Goal: Task Accomplishment & Management: Complete application form

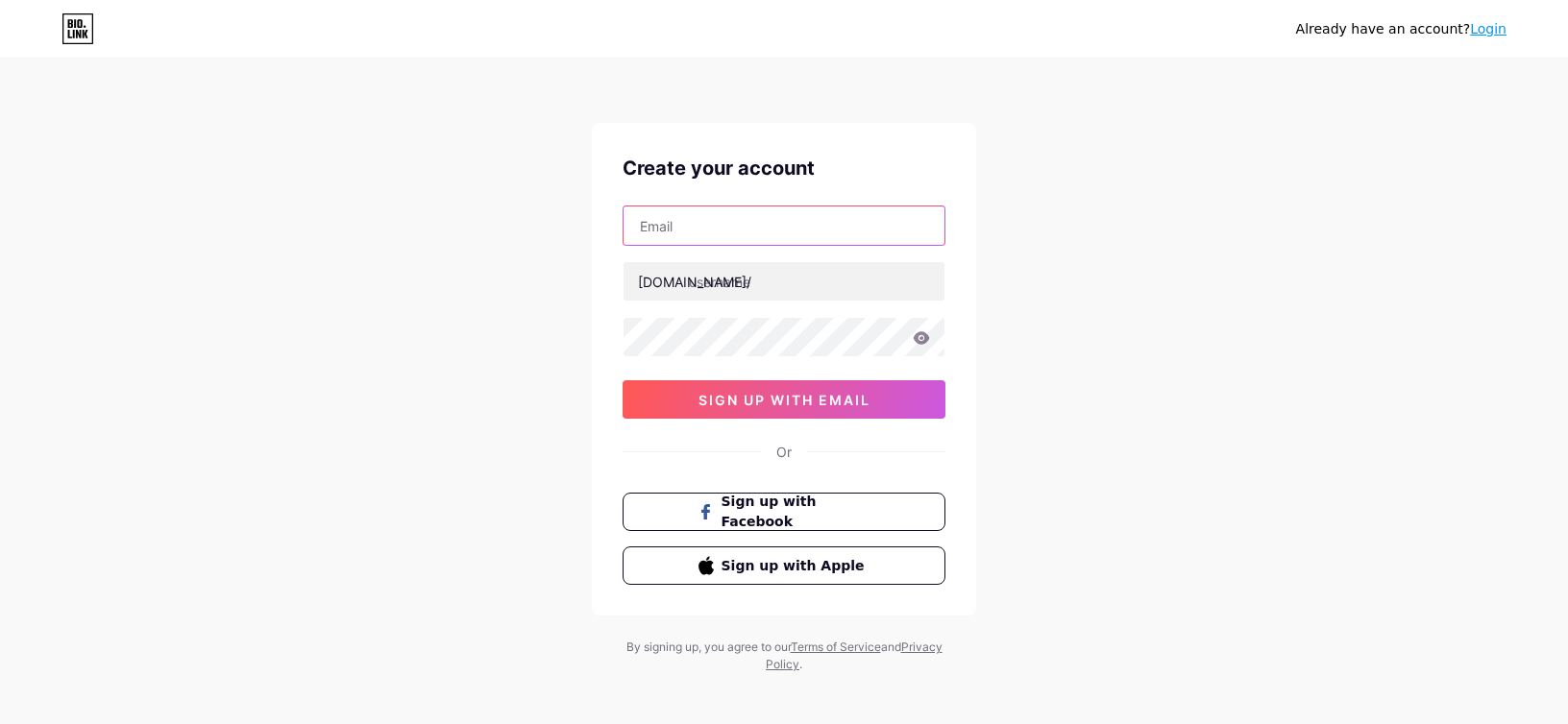
click at [740, 223] on input "text" at bounding box center [784, 226] width 321 height 39
click at [705, 234] on input "text" at bounding box center [784, 226] width 321 height 39
paste input "[EMAIL_ADDRESS][DOMAIN_NAME]"
type input "[EMAIL_ADDRESS][DOMAIN_NAME]"
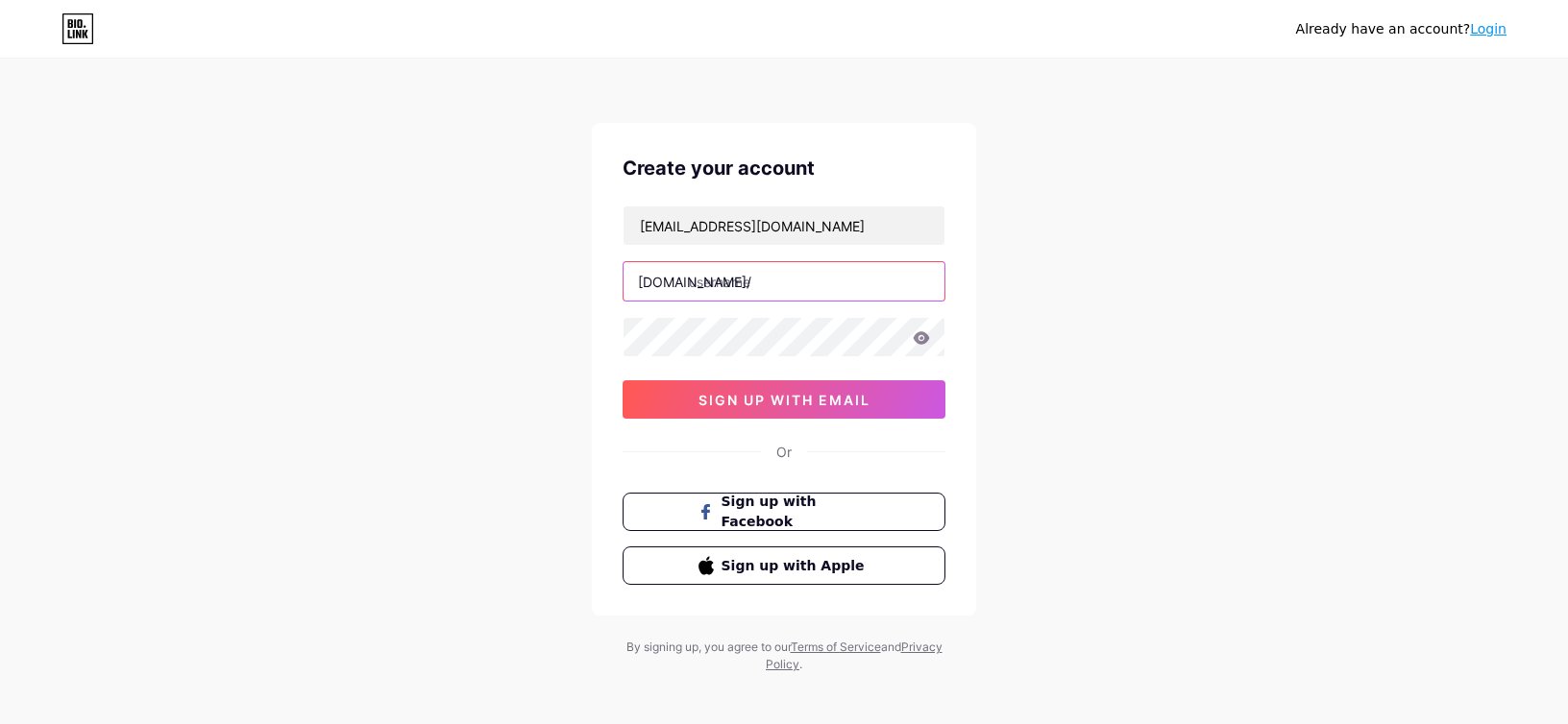
click at [730, 283] on input "text" at bounding box center [784, 282] width 321 height 39
type input "mahjong900"
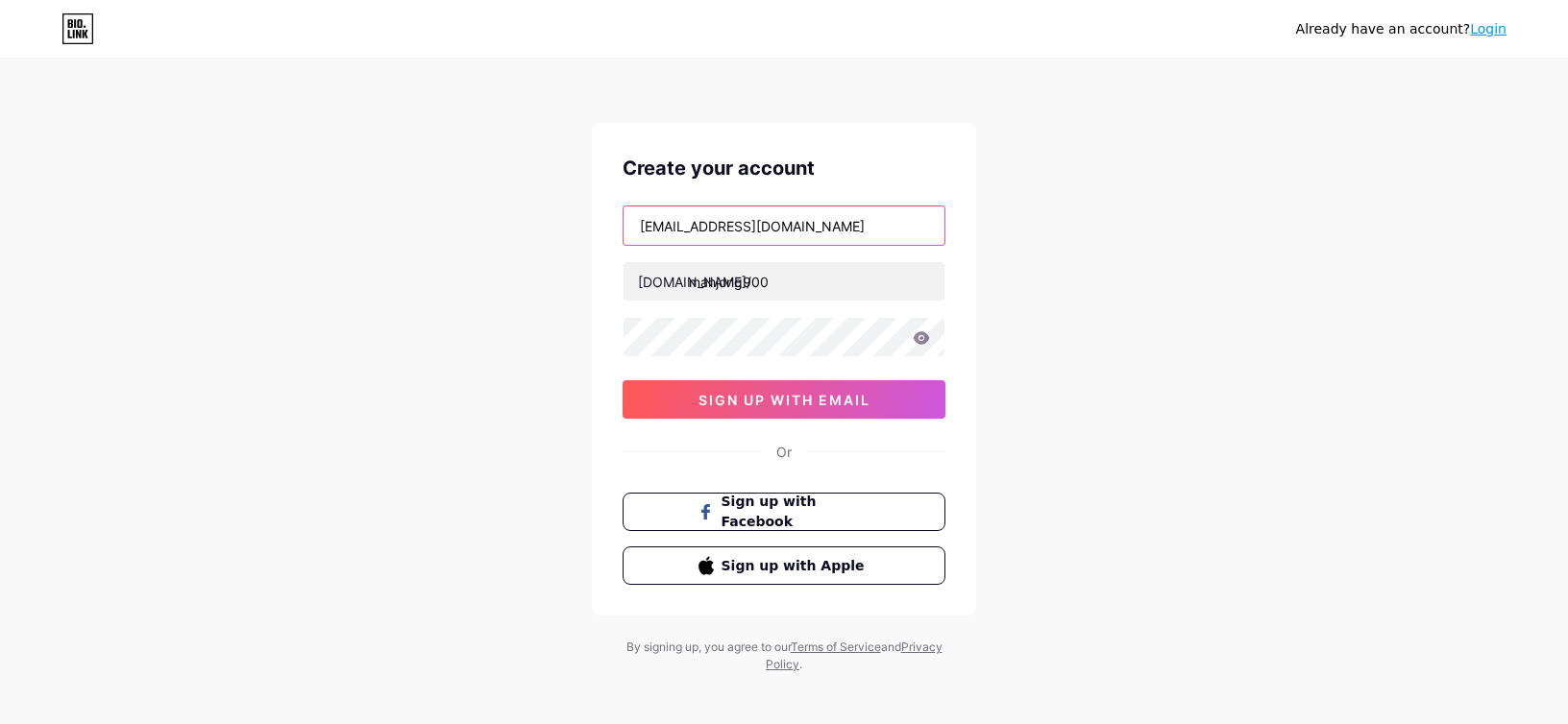
click at [694, 228] on input "[EMAIL_ADDRESS][DOMAIN_NAME]" at bounding box center [784, 226] width 321 height 39
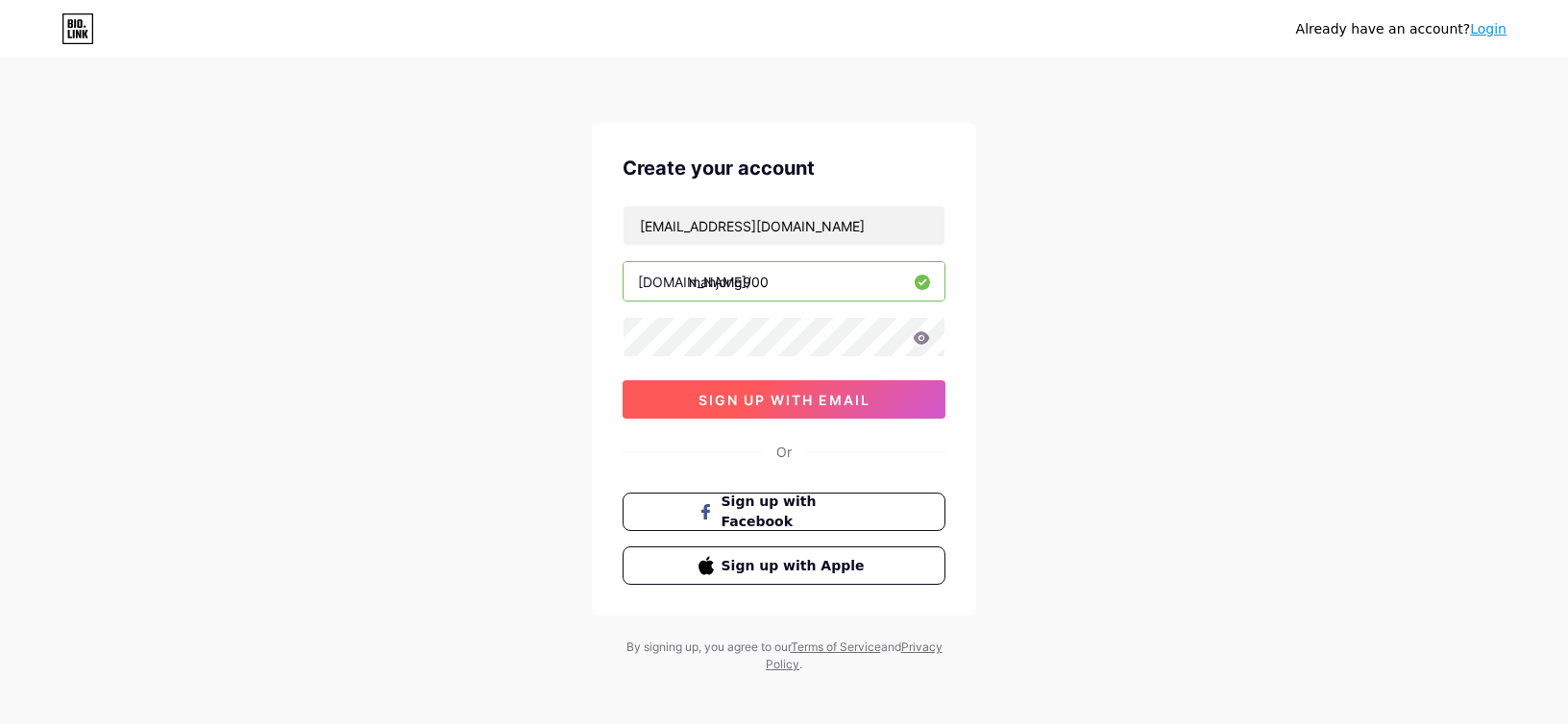
click at [763, 395] on span "sign up with email" at bounding box center [784, 399] width 172 height 16
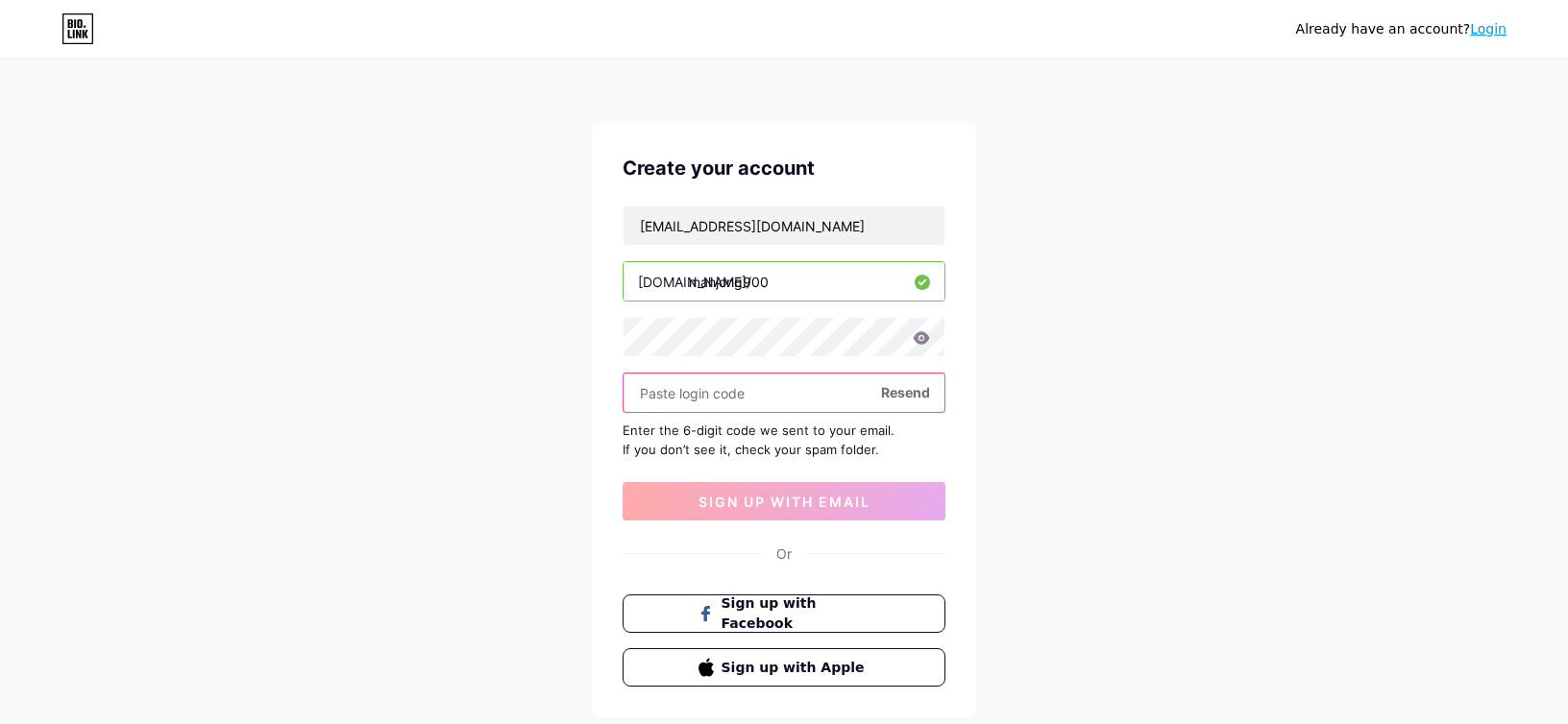
click at [728, 404] on input "text" at bounding box center [784, 393] width 321 height 39
click at [720, 400] on input "text" at bounding box center [784, 393] width 321 height 39
paste input "916612"
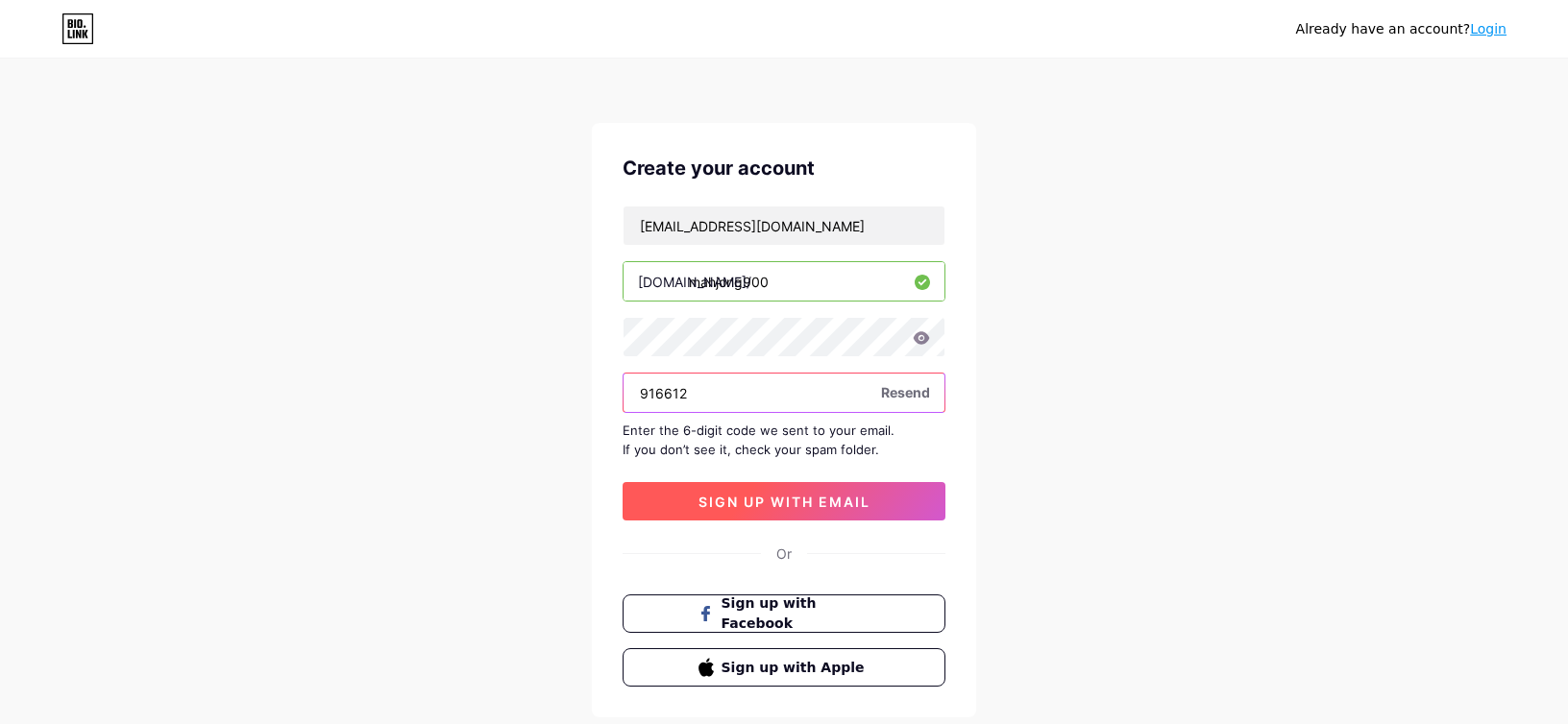
type input "916612"
click at [756, 507] on span "sign up with email" at bounding box center [784, 501] width 172 height 16
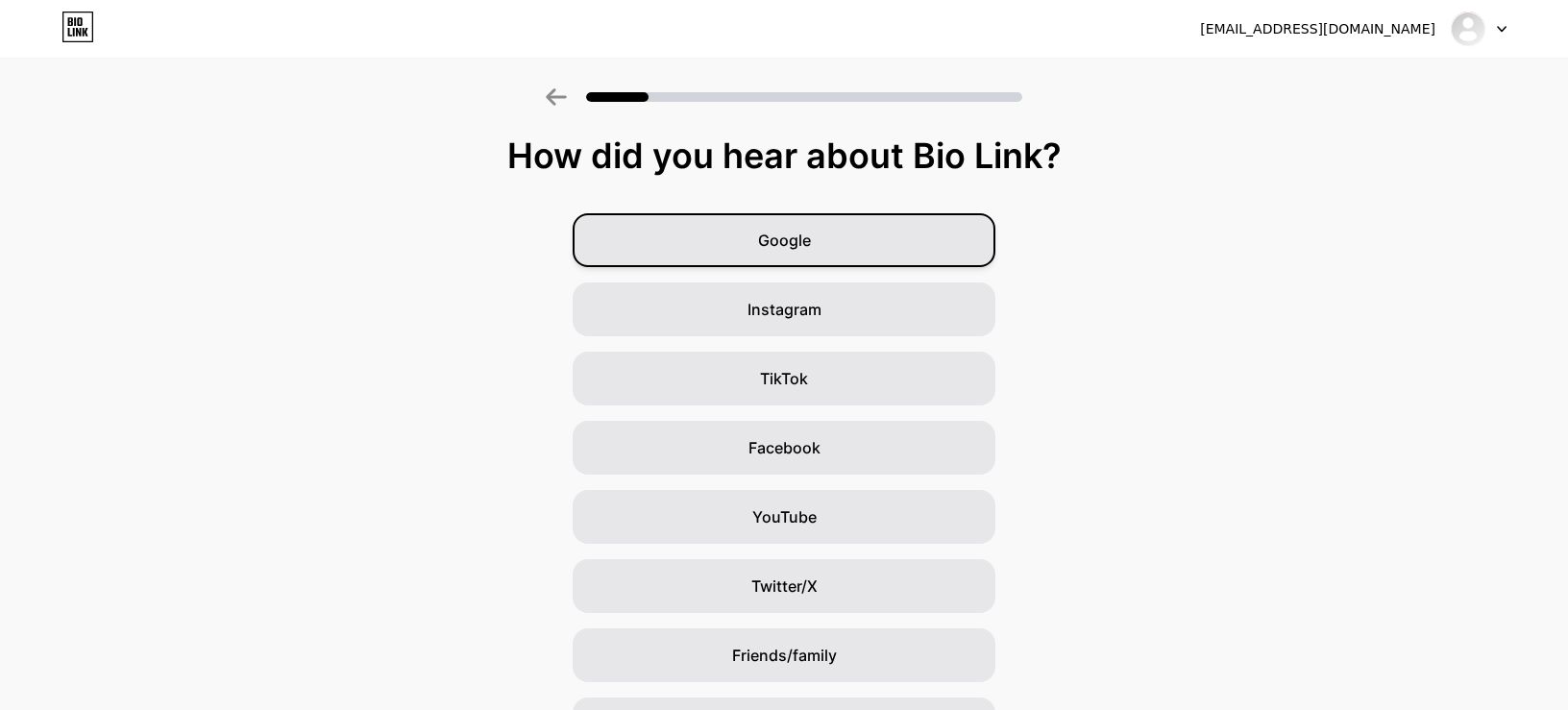
click at [765, 242] on span "Google" at bounding box center [784, 241] width 53 height 23
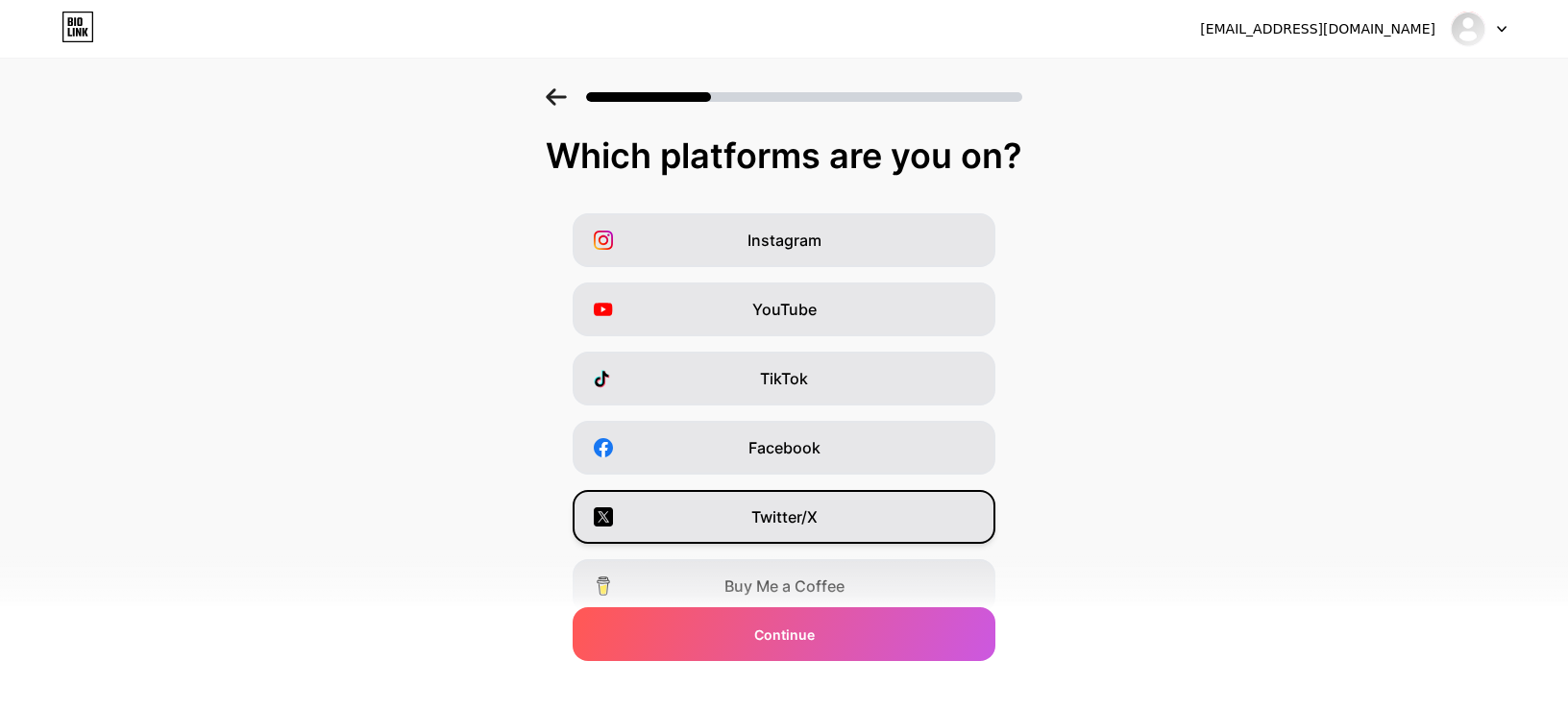
click at [805, 532] on div "Twitter/X" at bounding box center [784, 516] width 423 height 53
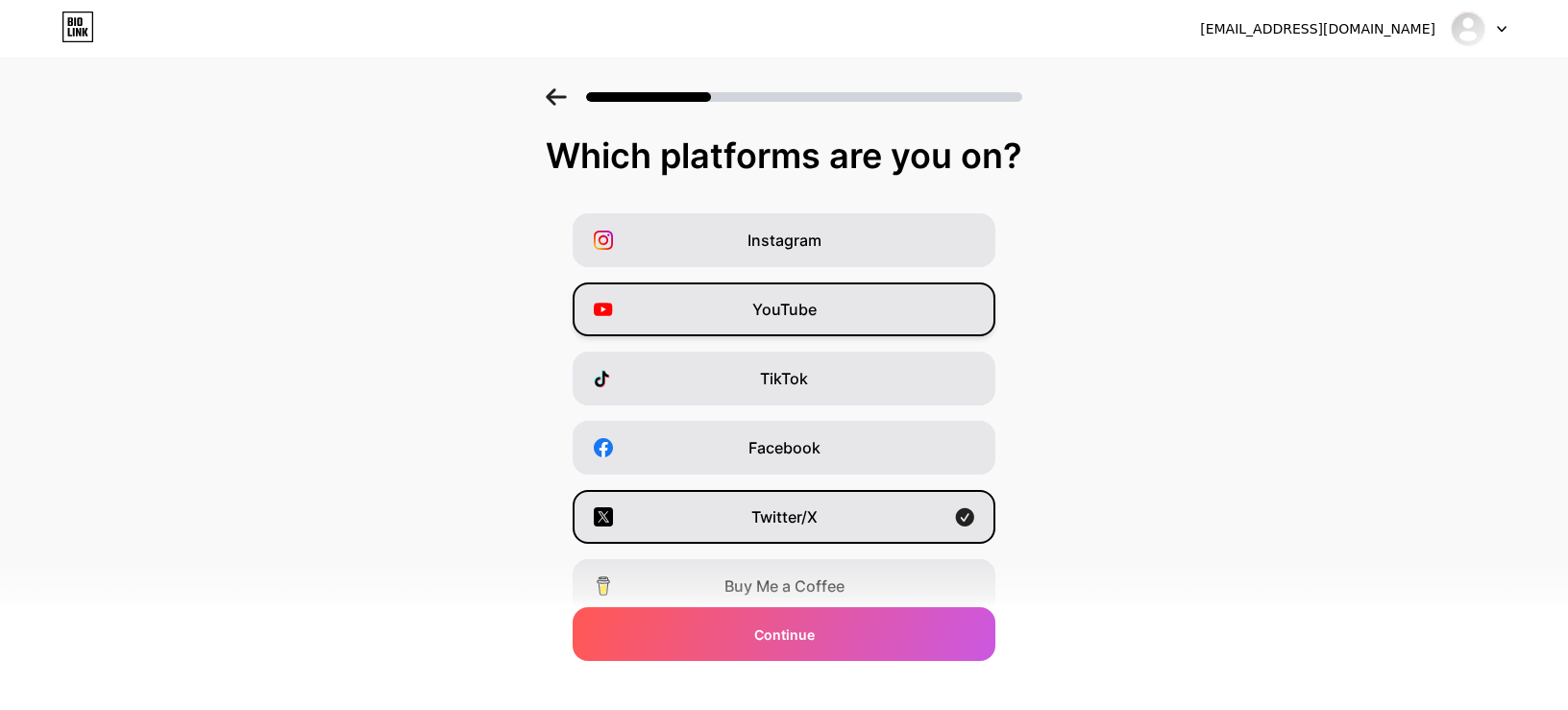
click at [831, 305] on div "YouTube" at bounding box center [784, 308] width 423 height 53
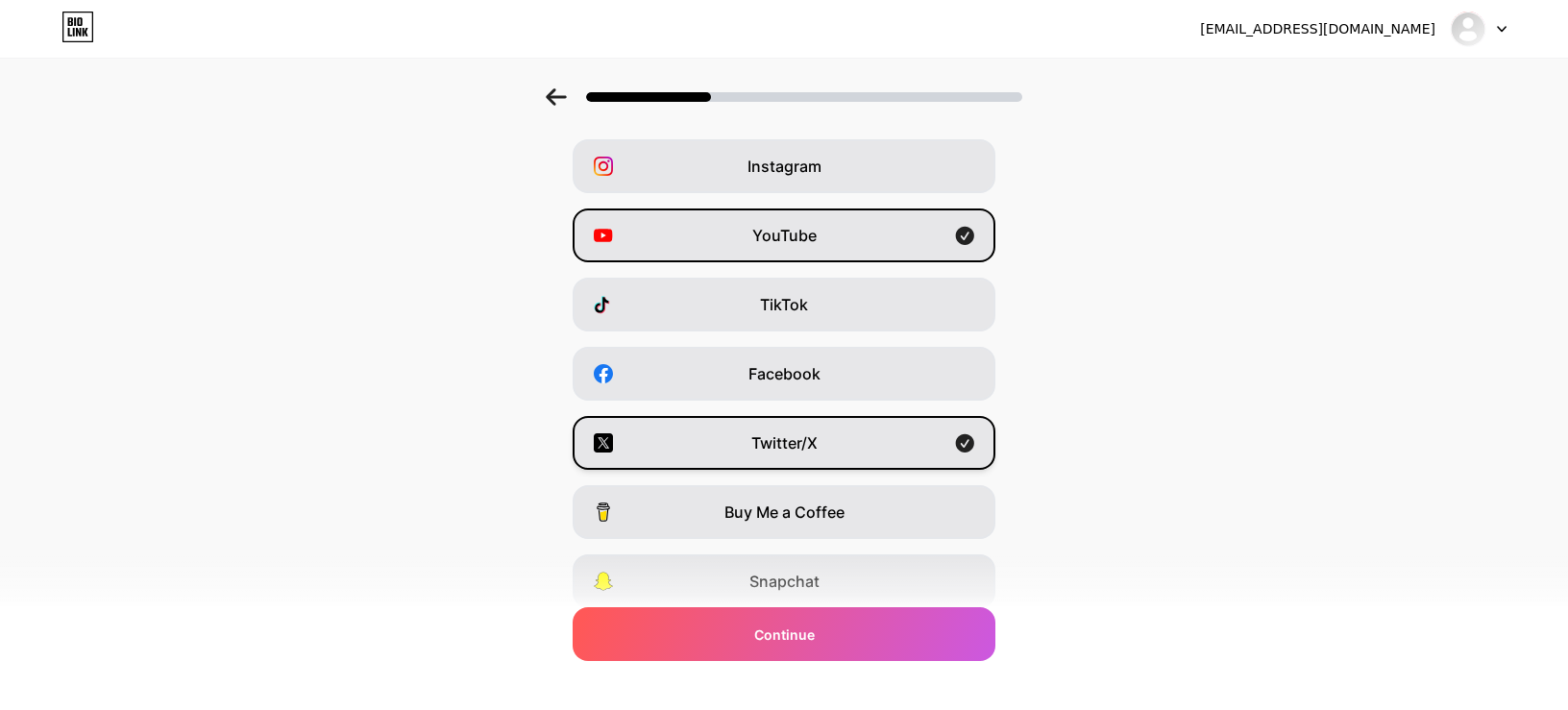
scroll to position [192, 0]
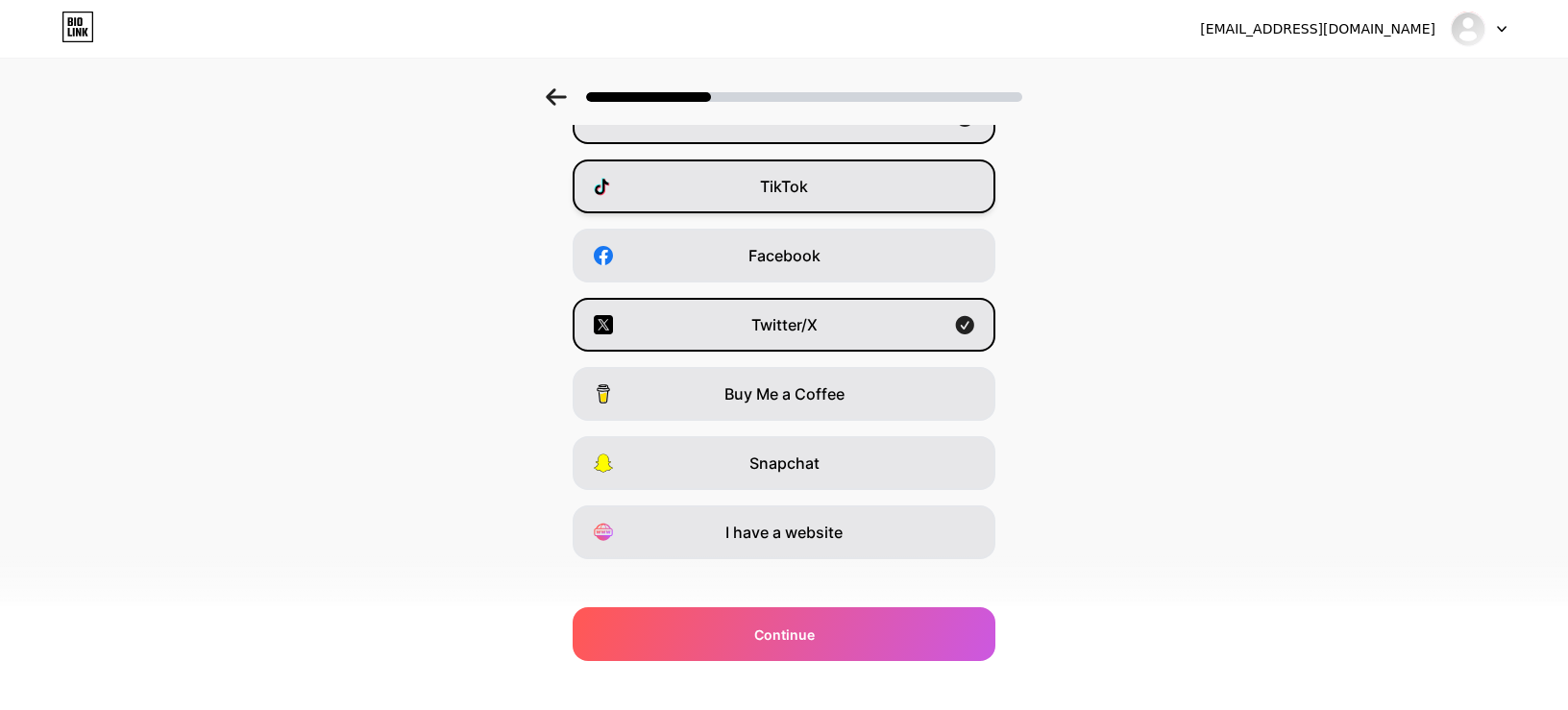
click at [860, 189] on div "TikTok" at bounding box center [784, 185] width 423 height 53
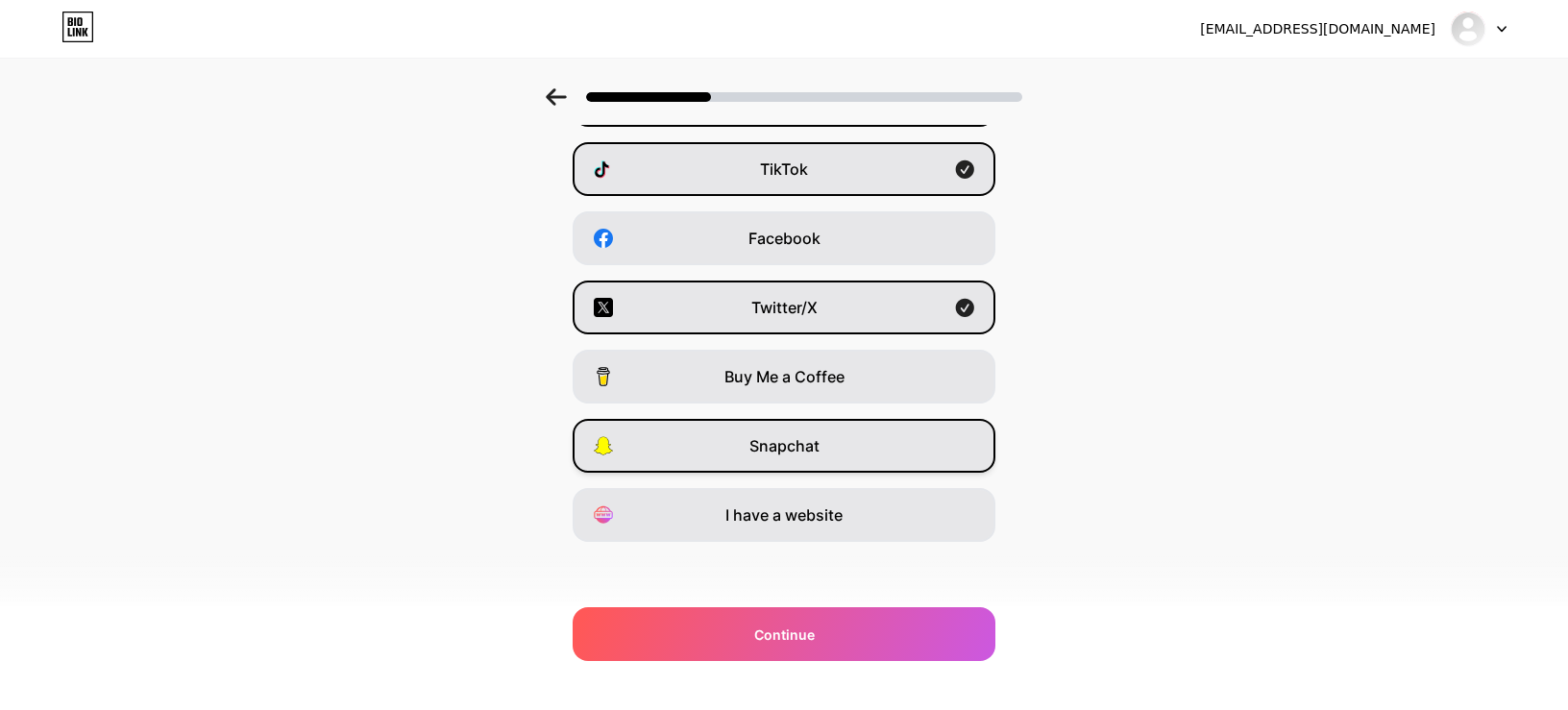
scroll to position [214, 0]
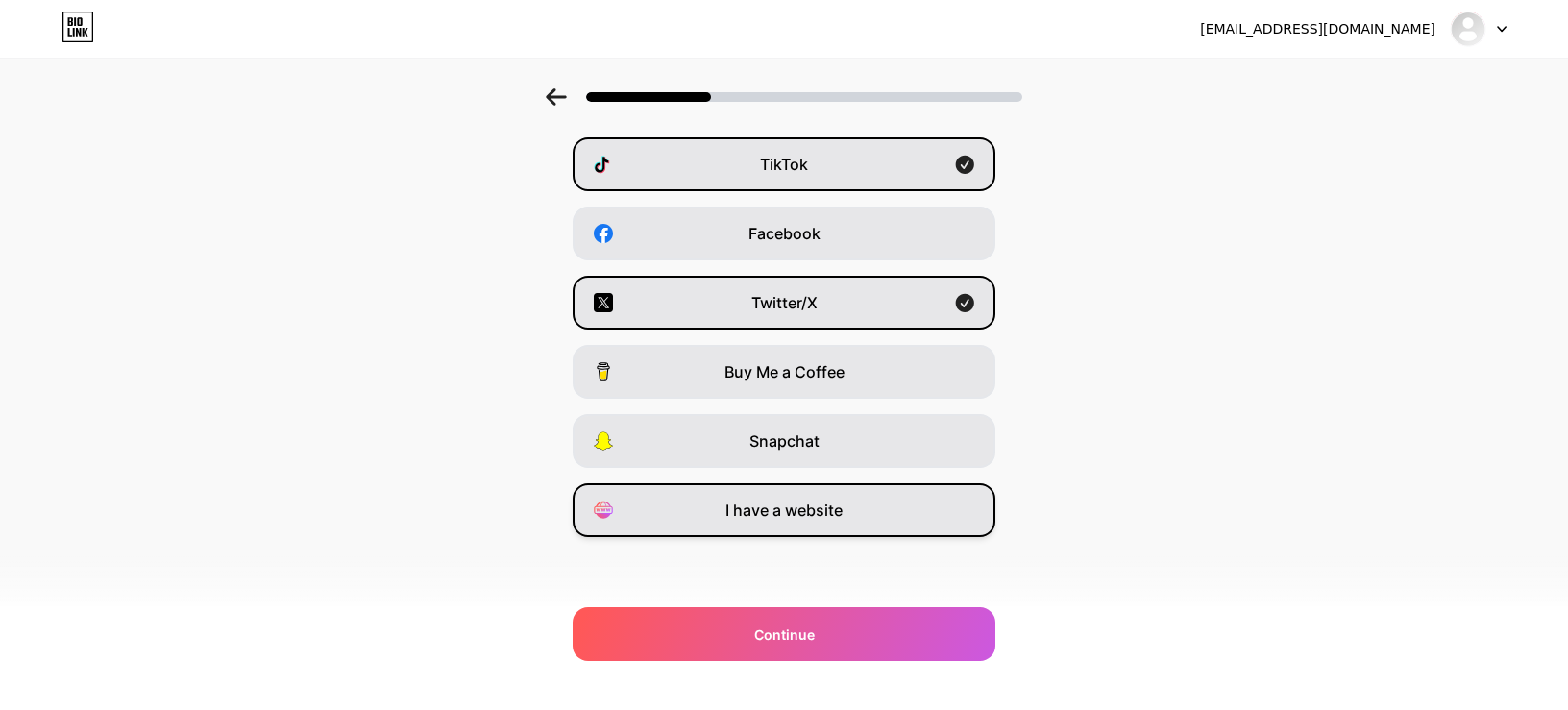
click at [799, 518] on span "I have a website" at bounding box center [784, 510] width 117 height 23
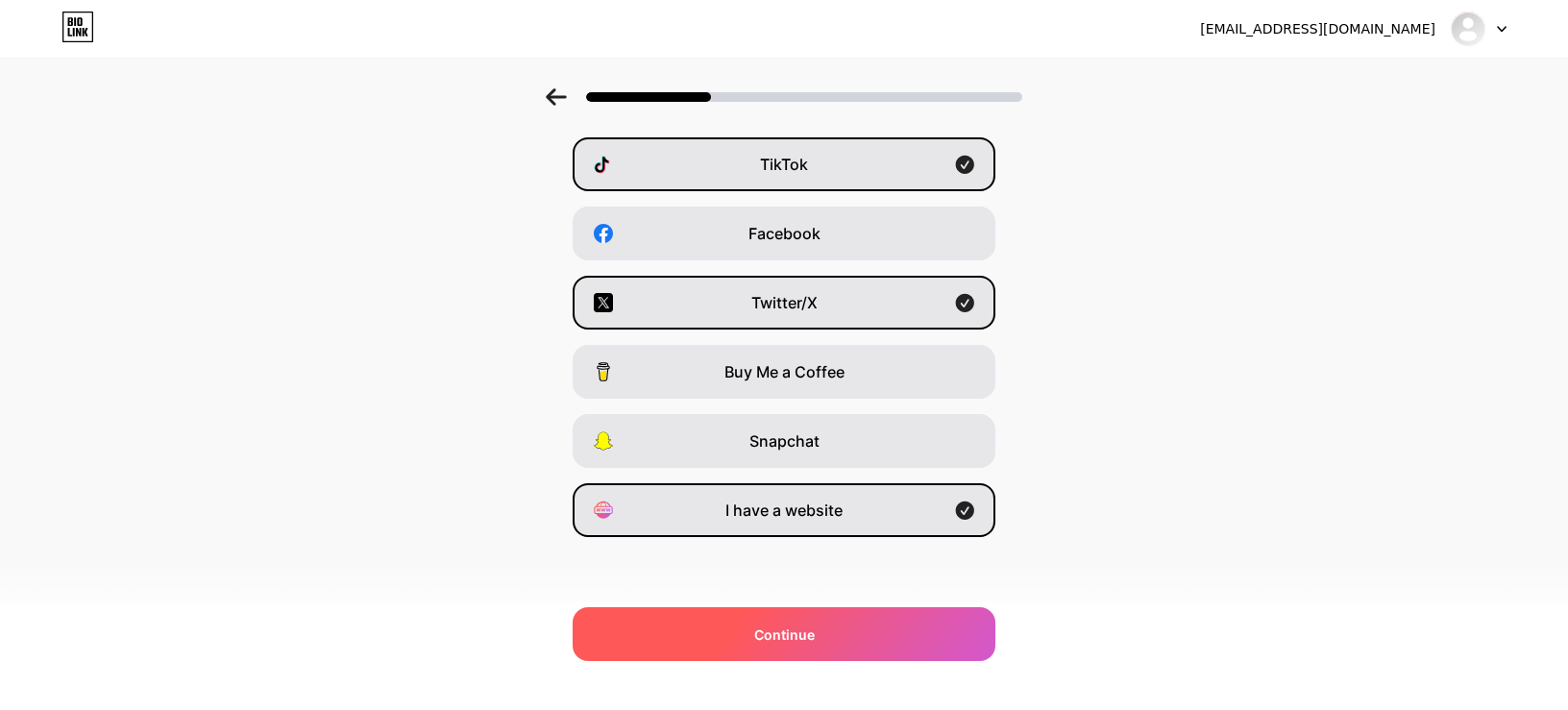
click at [784, 627] on span "Continue" at bounding box center [784, 634] width 60 height 20
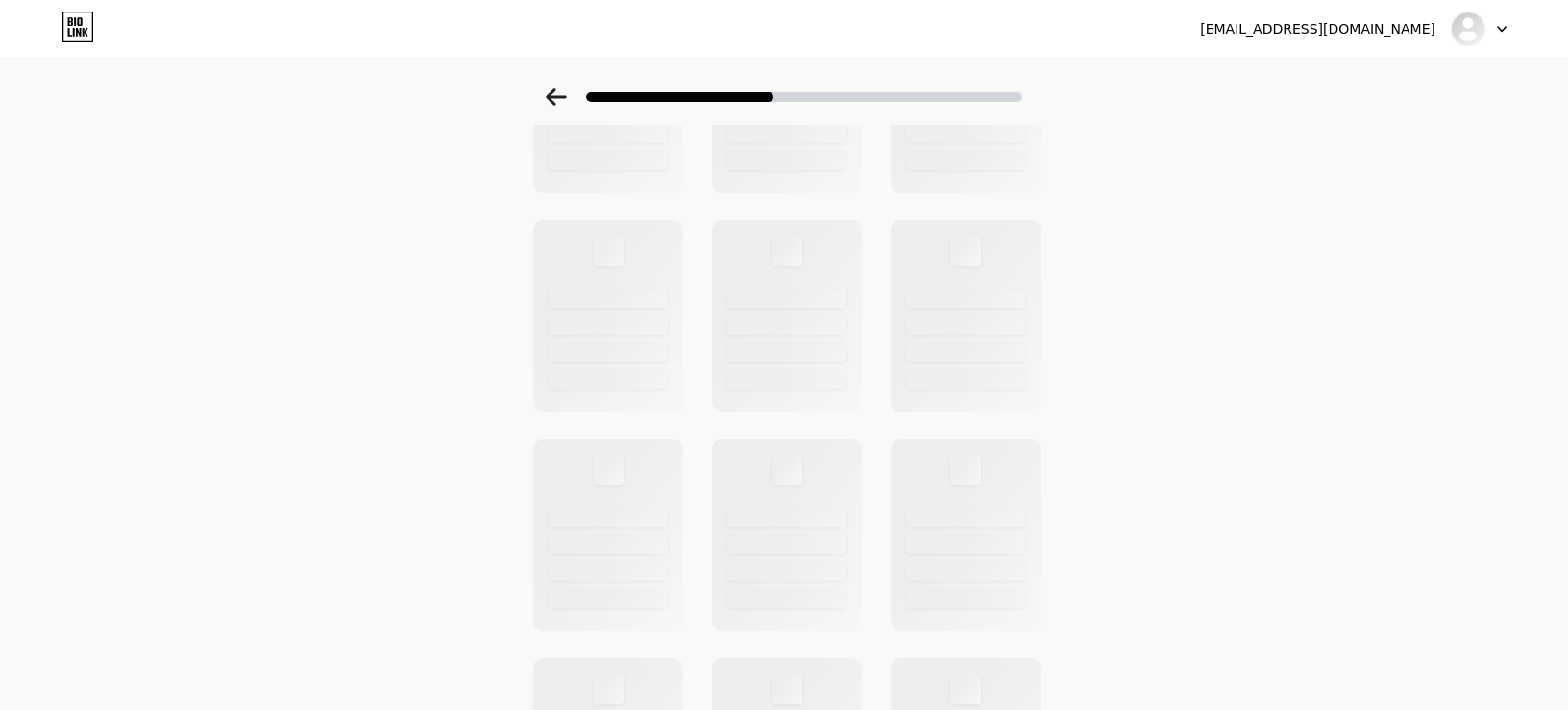
scroll to position [0, 0]
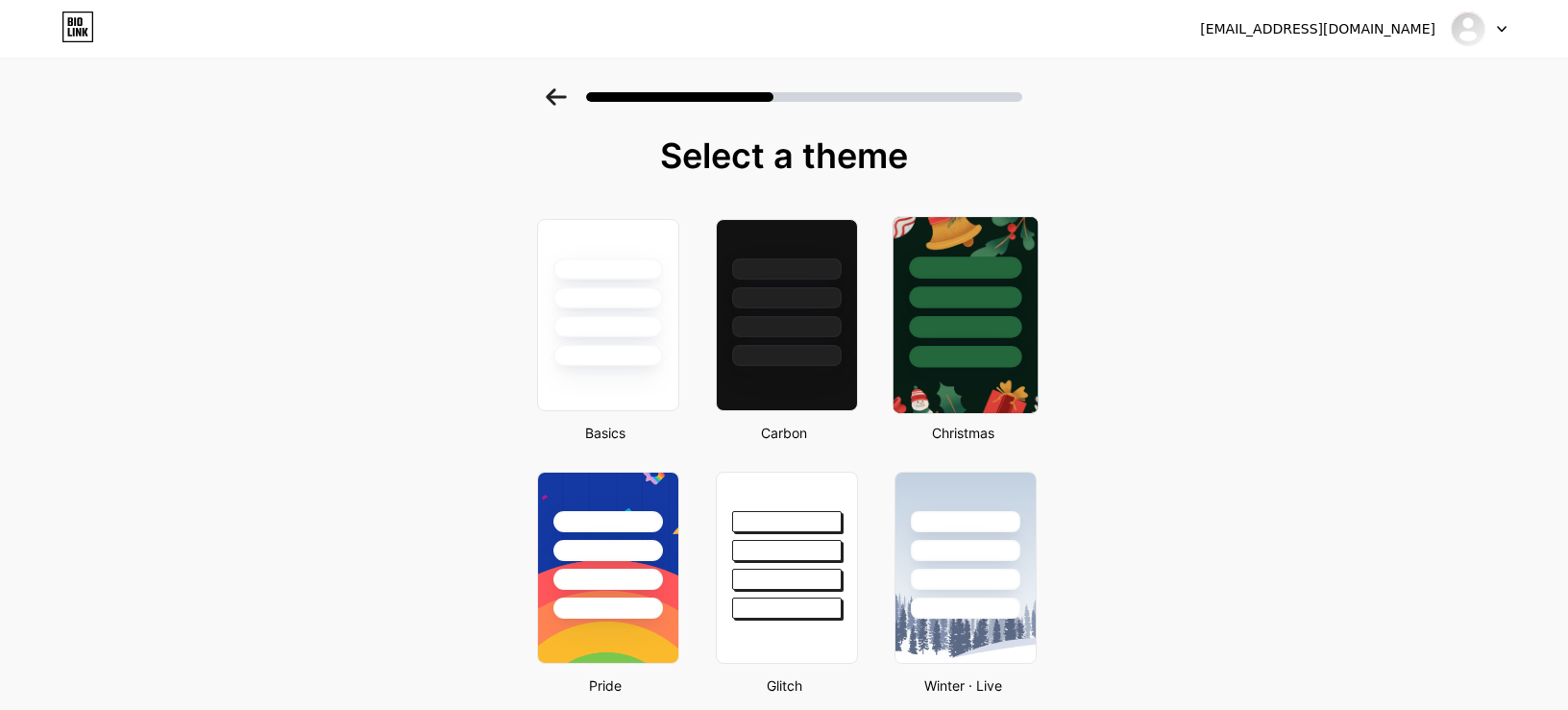
click at [960, 347] on div at bounding box center [965, 357] width 112 height 22
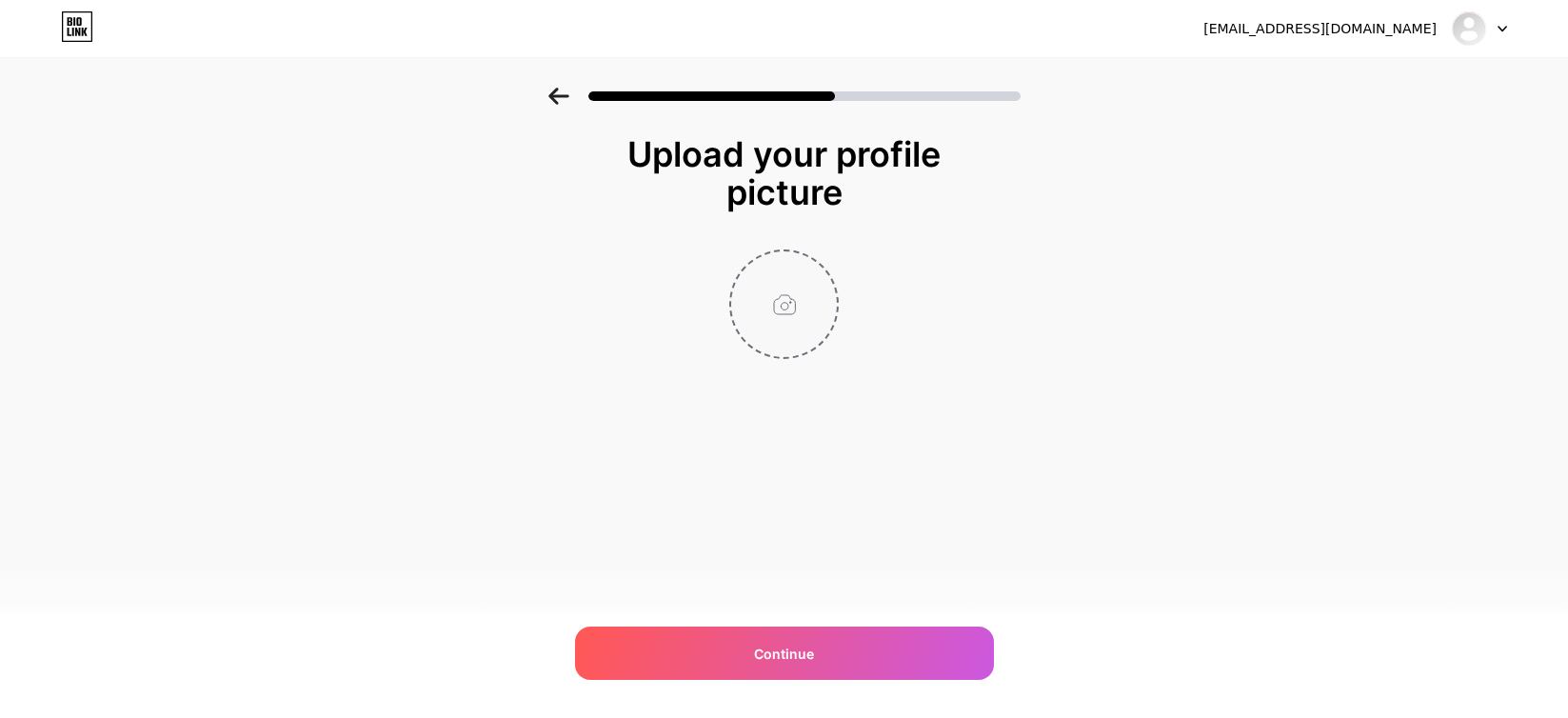
click at [796, 311] on input "file" at bounding box center [784, 305] width 106 height 106
type input "C:\fakepath\MAHJONG900 LOGO.jpg"
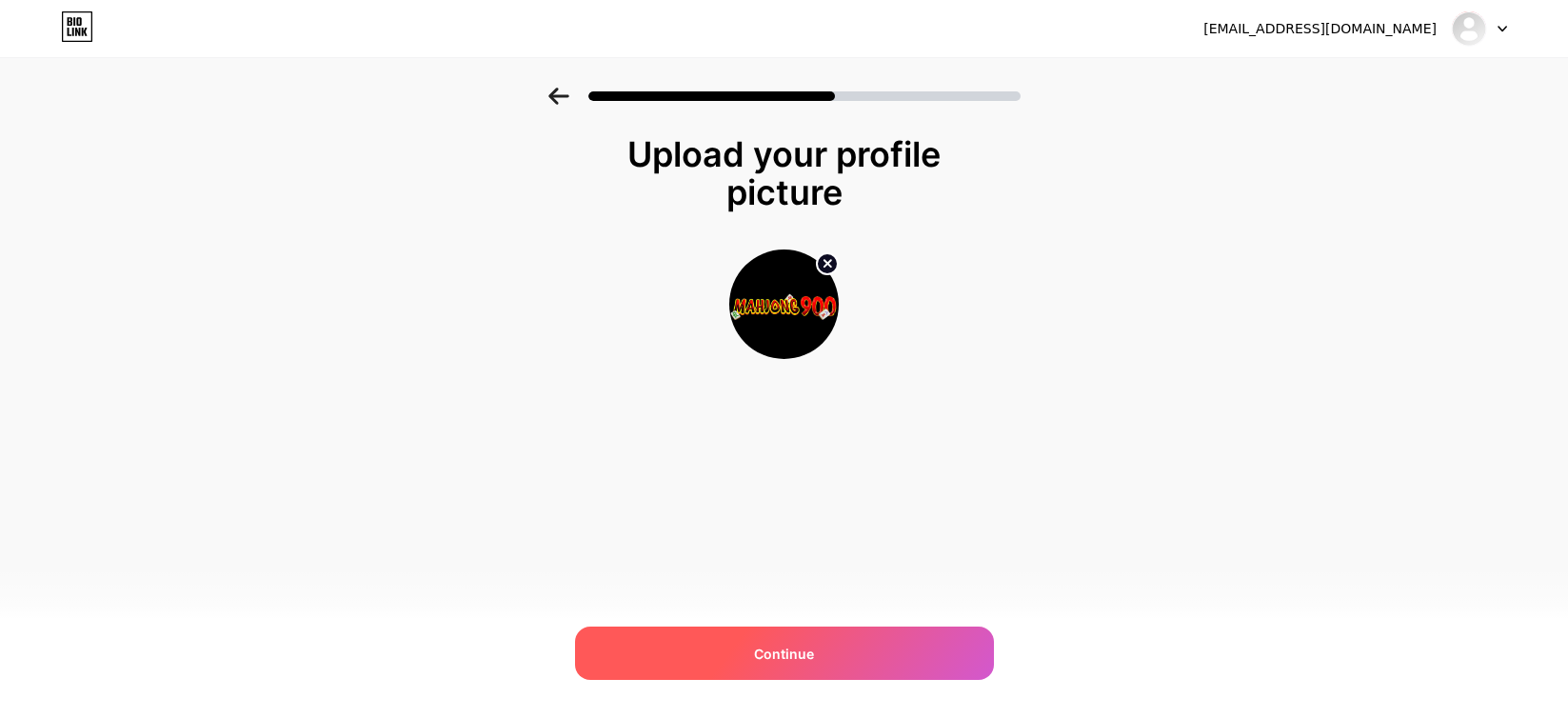
click at [741, 633] on div "Continue" at bounding box center [785, 653] width 419 height 53
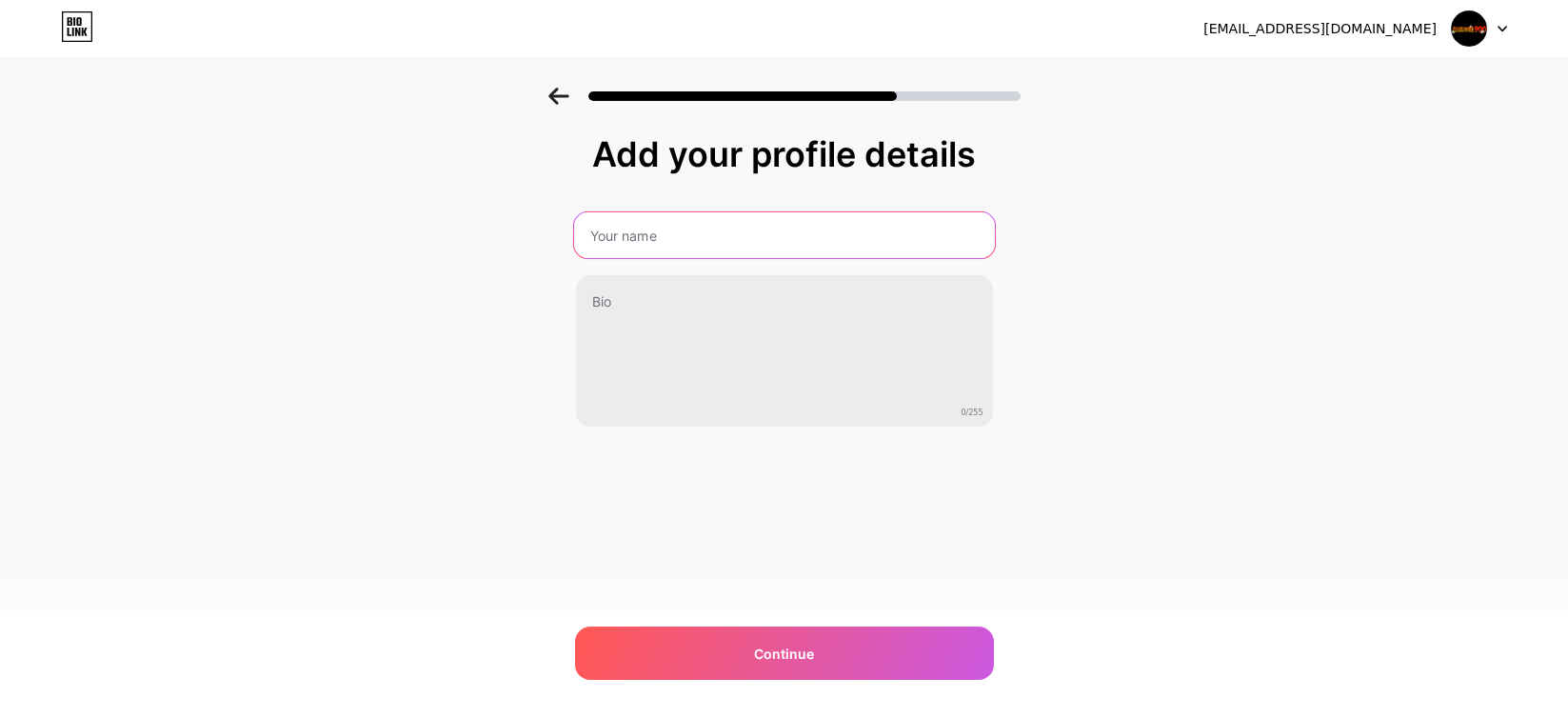
click at [698, 251] on input "text" at bounding box center [784, 235] width 421 height 46
type input "MAHJONG900"
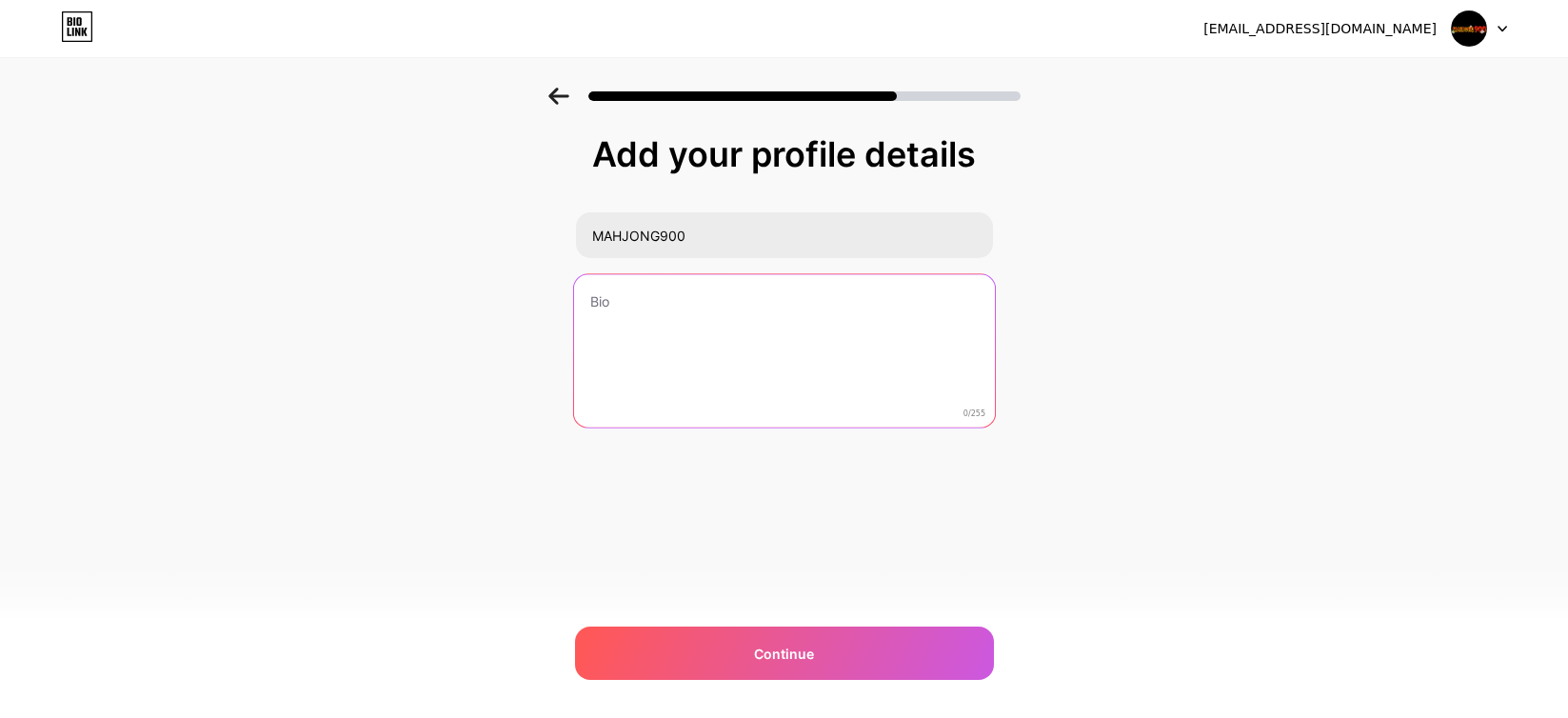
click at [671, 359] on textarea at bounding box center [784, 352] width 421 height 156
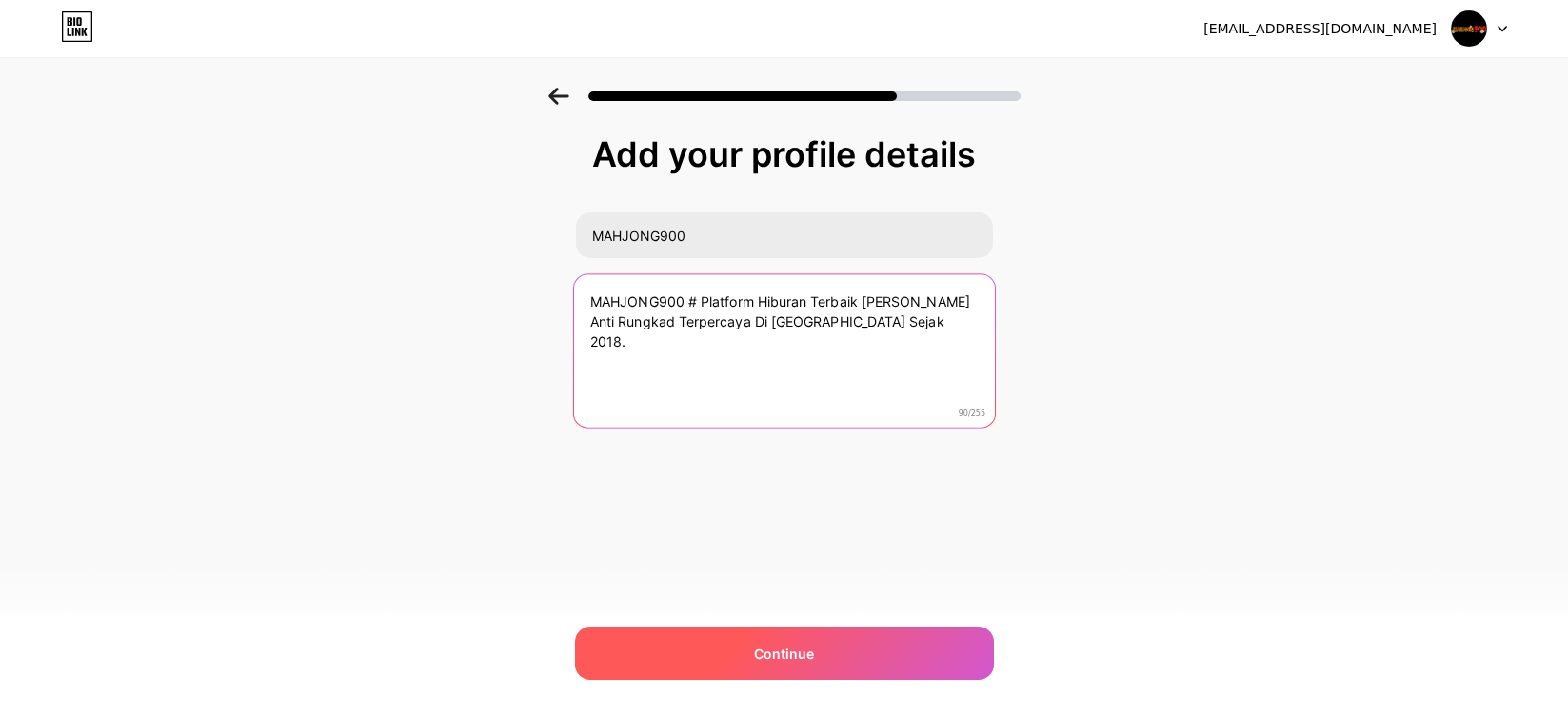
type textarea "MAHJONG900 # Platform Hiburan Terbaik Dan Anti Rungkad Terpercaya Di Indonesia …"
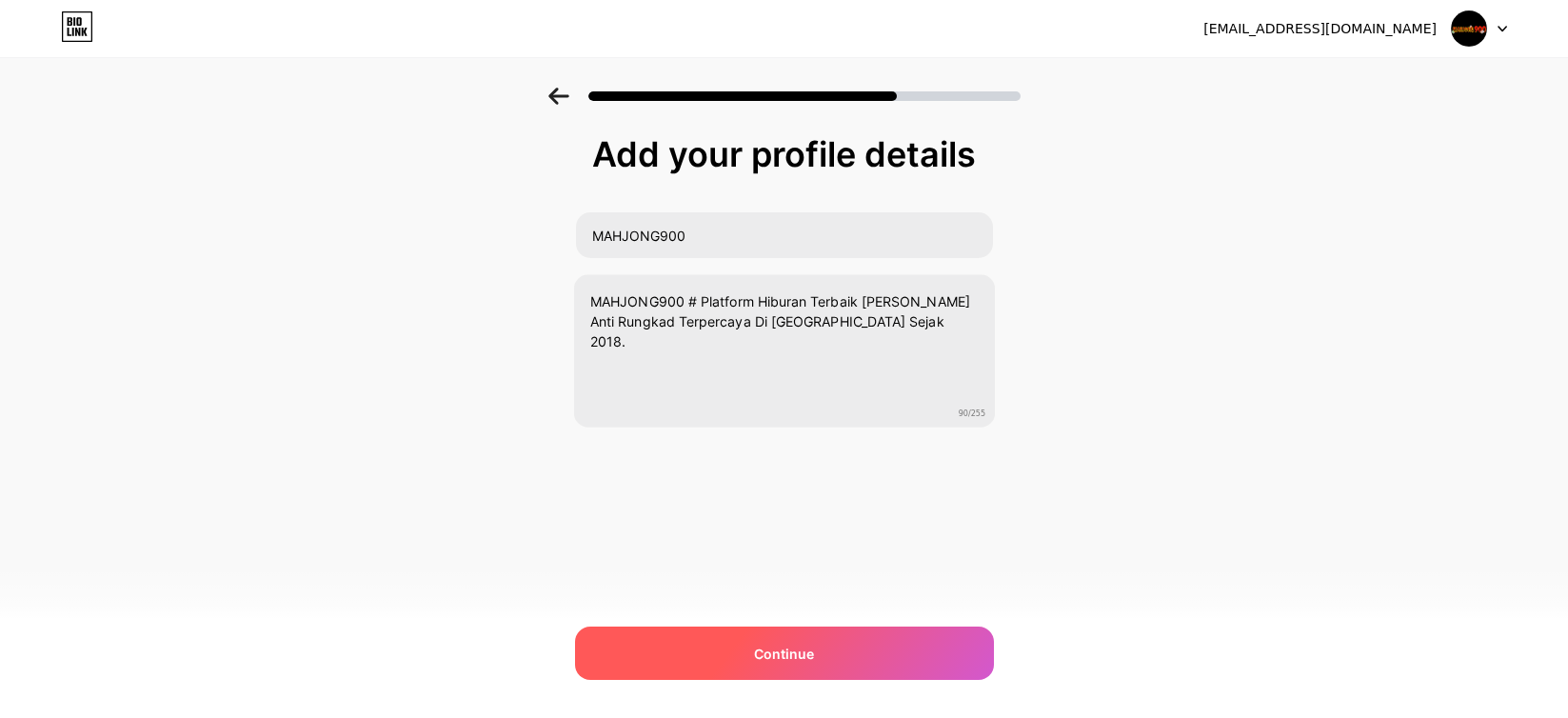
click at [797, 656] on span "Continue" at bounding box center [784, 654] width 60 height 20
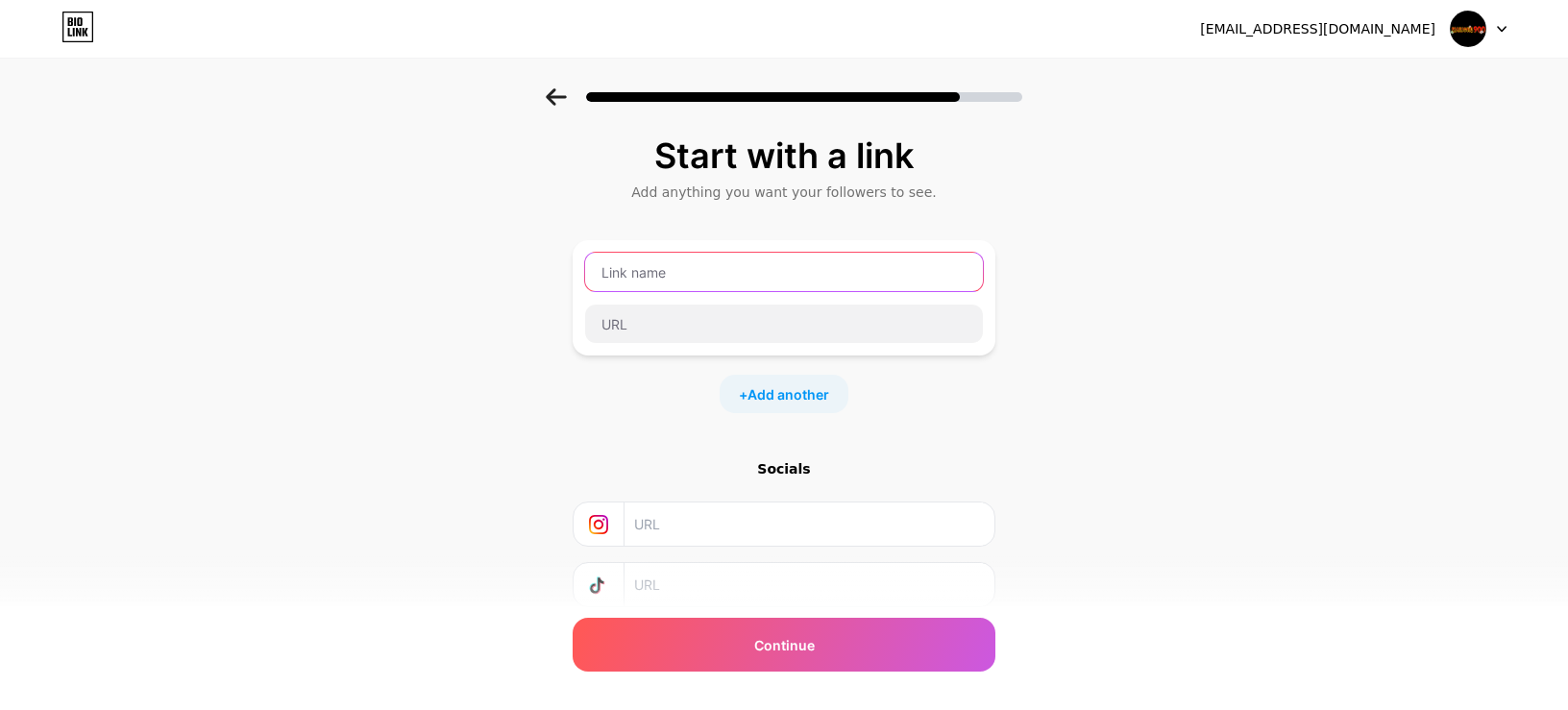
click at [783, 282] on input "text" at bounding box center [784, 273] width 398 height 39
click at [695, 279] on input "text" at bounding box center [784, 273] width 398 height 39
drag, startPoint x: 699, startPoint y: 263, endPoint x: 691, endPoint y: 291, distance: 29.1
click at [699, 265] on input "text" at bounding box center [784, 273] width 398 height 39
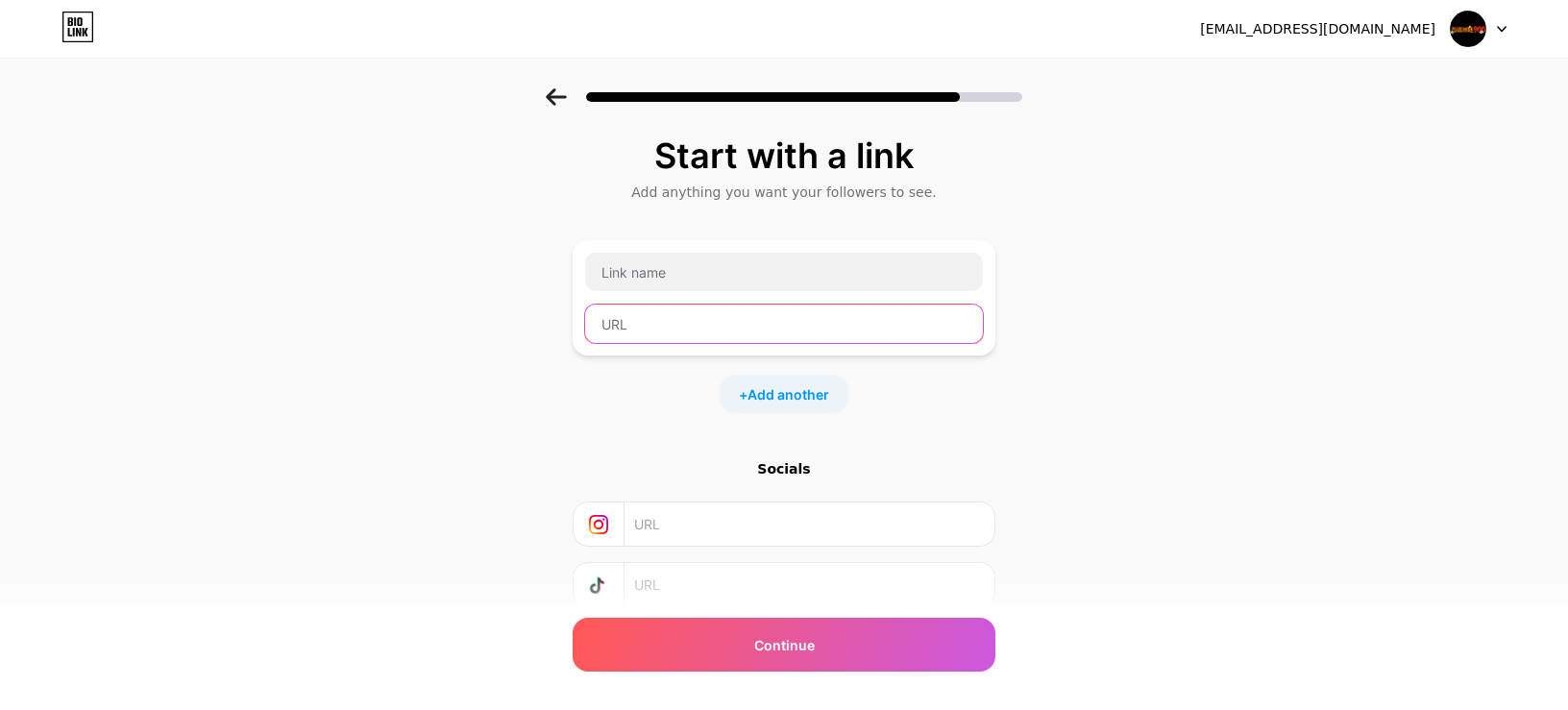
click at [662, 333] on input "text" at bounding box center [784, 324] width 398 height 39
paste input "https://mahjong900.me/"
type input "https://mahjong900.me/"
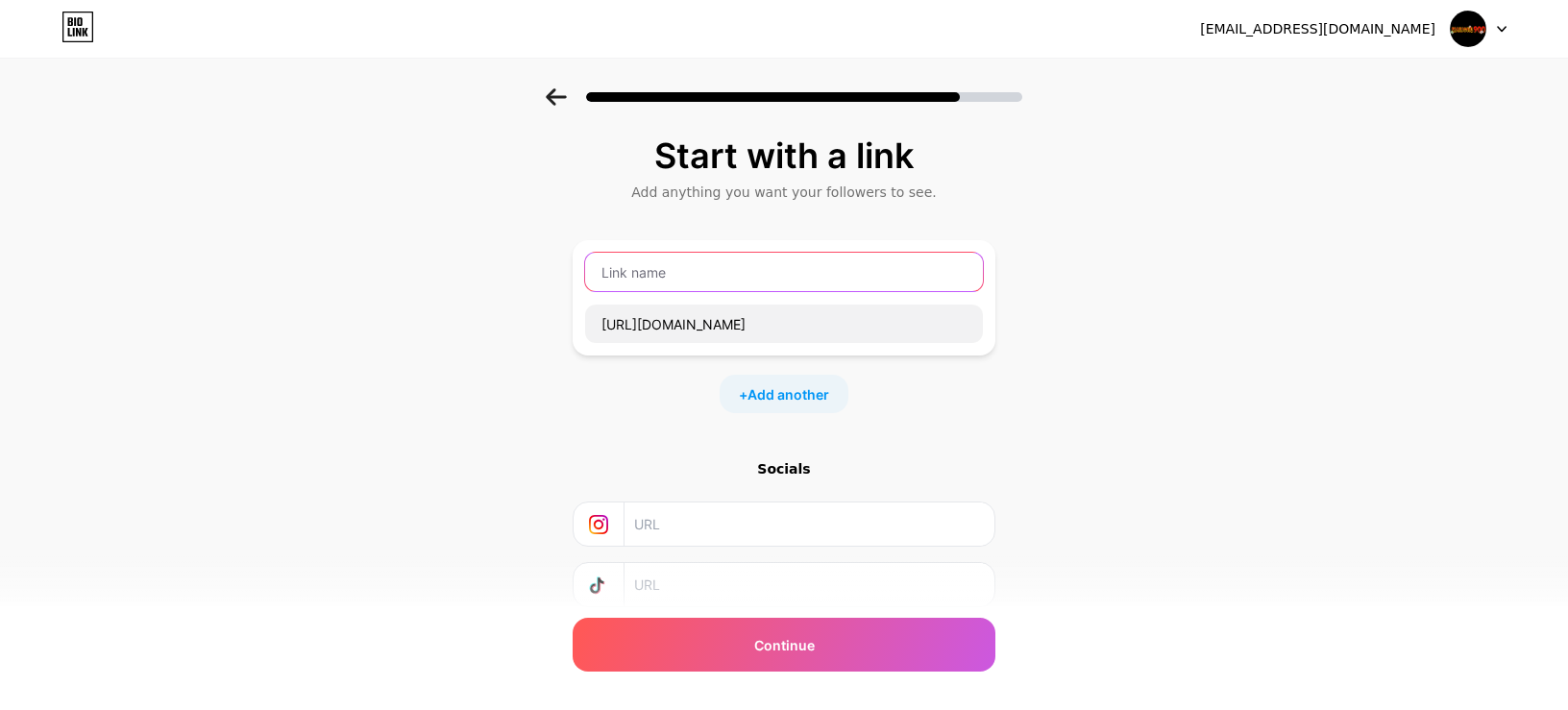
click at [681, 271] on input "text" at bounding box center [784, 273] width 398 height 39
type input "MAHJONG"
type input "MAHJONG900"
click at [459, 444] on div "Start with a link Add anything you want your followers to see. MAHJONG900 https…" at bounding box center [784, 426] width 1568 height 676
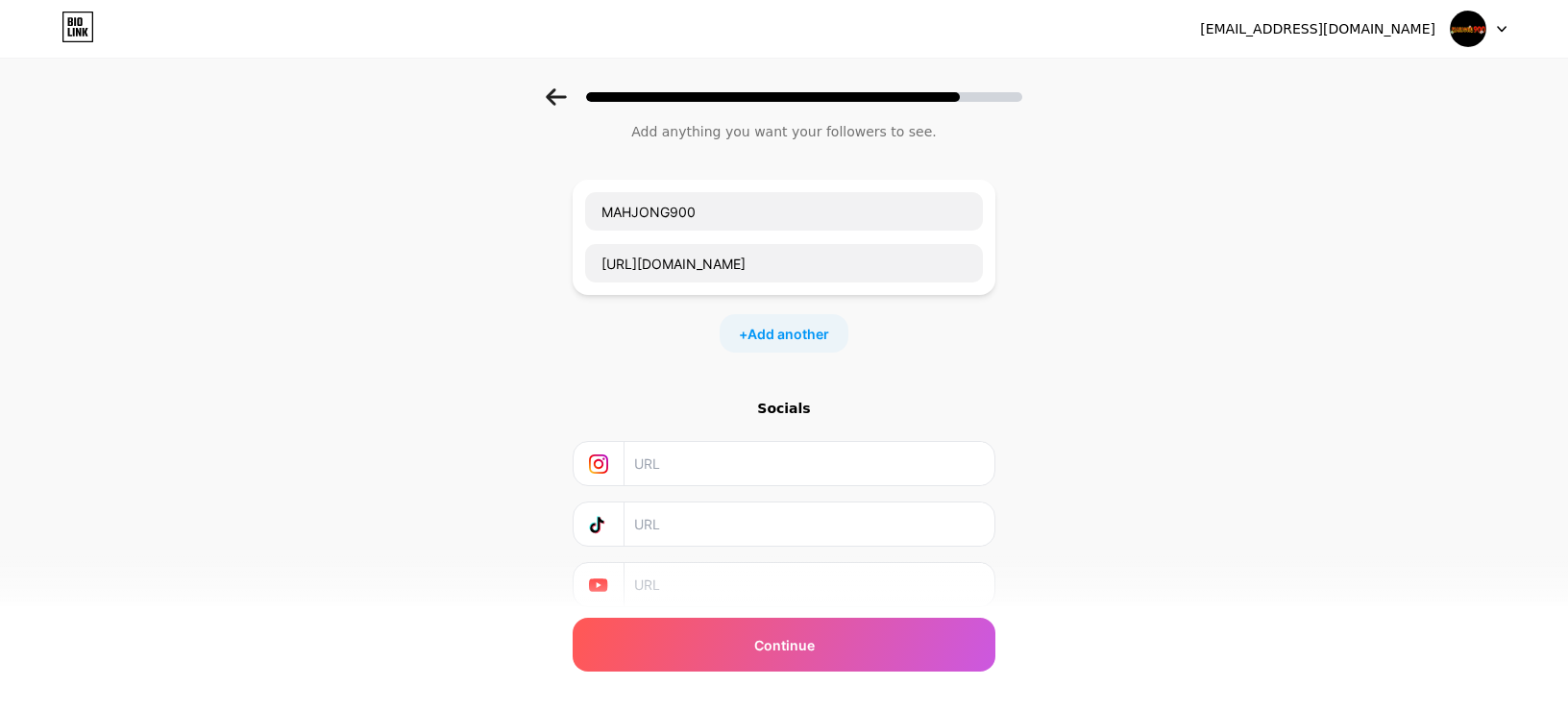
scroll to position [131, 0]
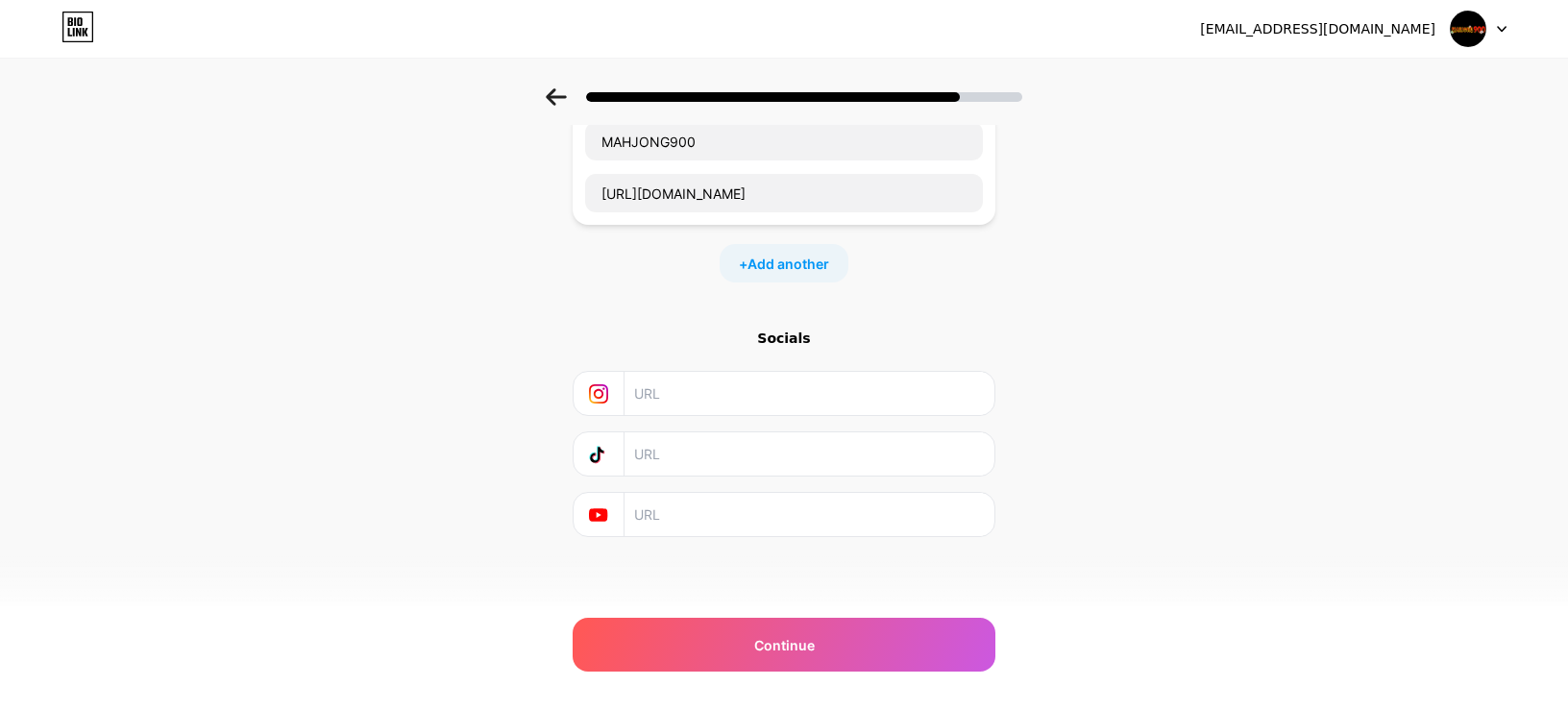
click at [679, 388] on input "text" at bounding box center [809, 393] width 349 height 44
click at [645, 459] on input "text" at bounding box center [809, 454] width 349 height 44
click at [671, 520] on input "text" at bounding box center [809, 514] width 349 height 44
click at [657, 456] on input "text" at bounding box center [809, 454] width 349 height 44
click at [655, 510] on input "text" at bounding box center [809, 514] width 349 height 44
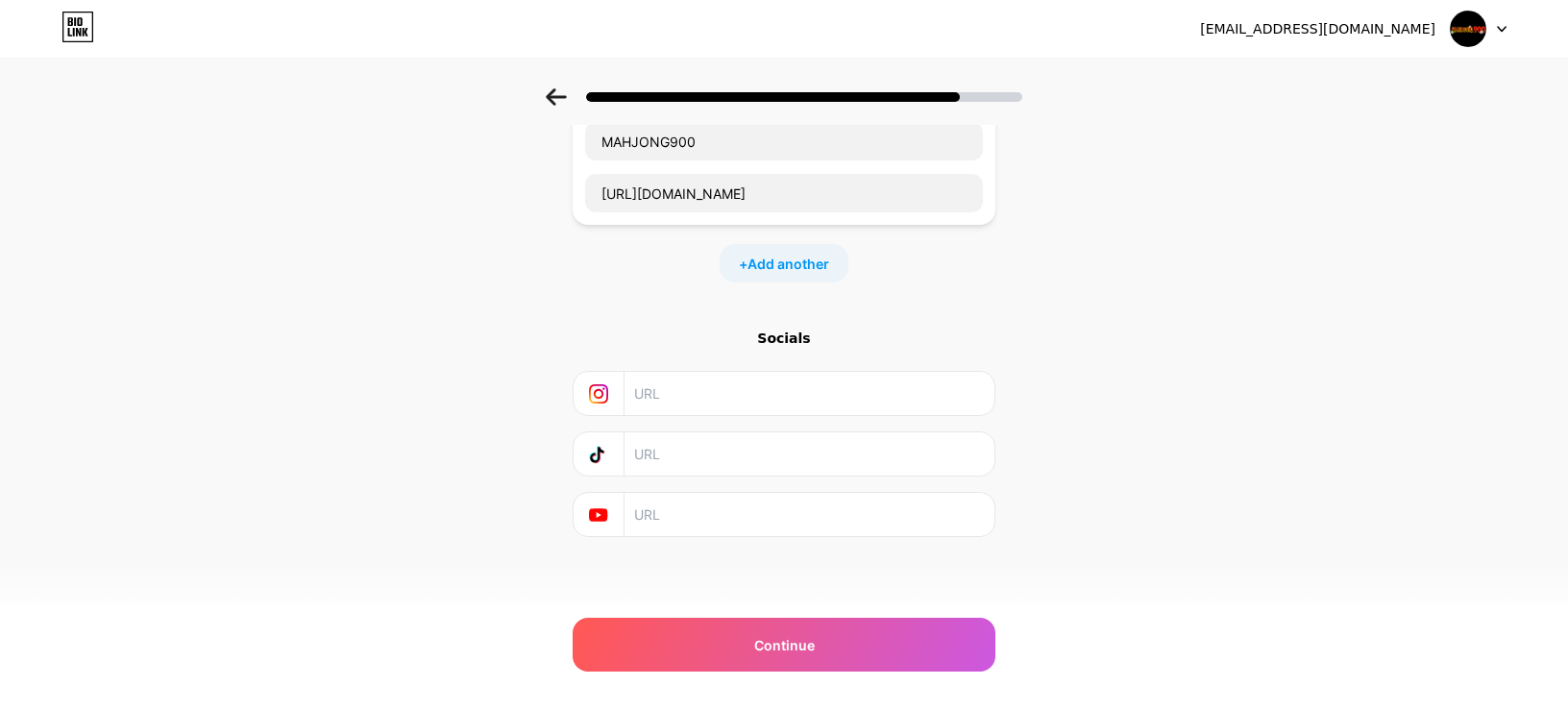
paste input "https://www.youtube.com/@MAHJONG900Indonesia"
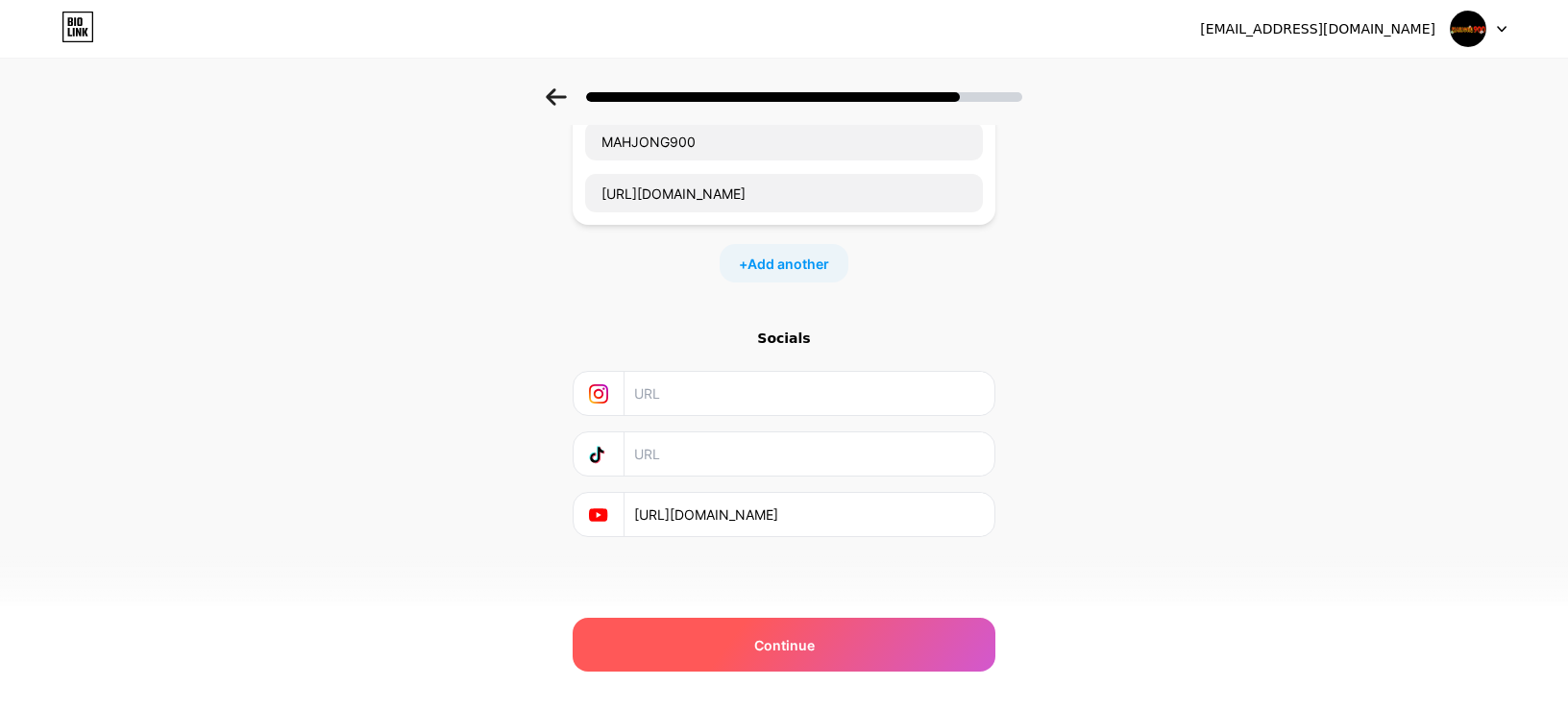
type input "https://www.youtube.com/@MAHJONG900Indonesia"
click at [760, 638] on div "Continue" at bounding box center [784, 644] width 423 height 53
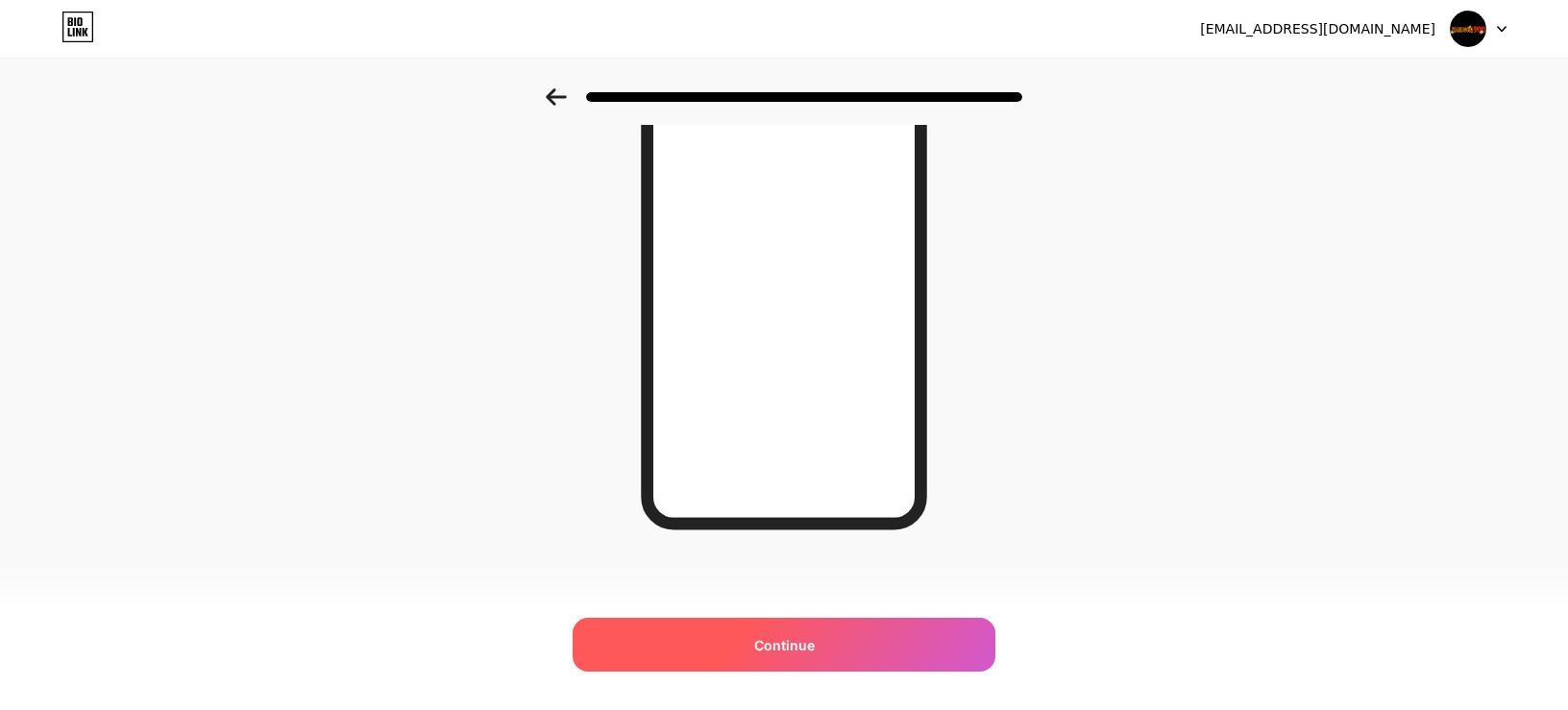
scroll to position [256, 0]
click at [768, 660] on div "Continue" at bounding box center [784, 644] width 423 height 53
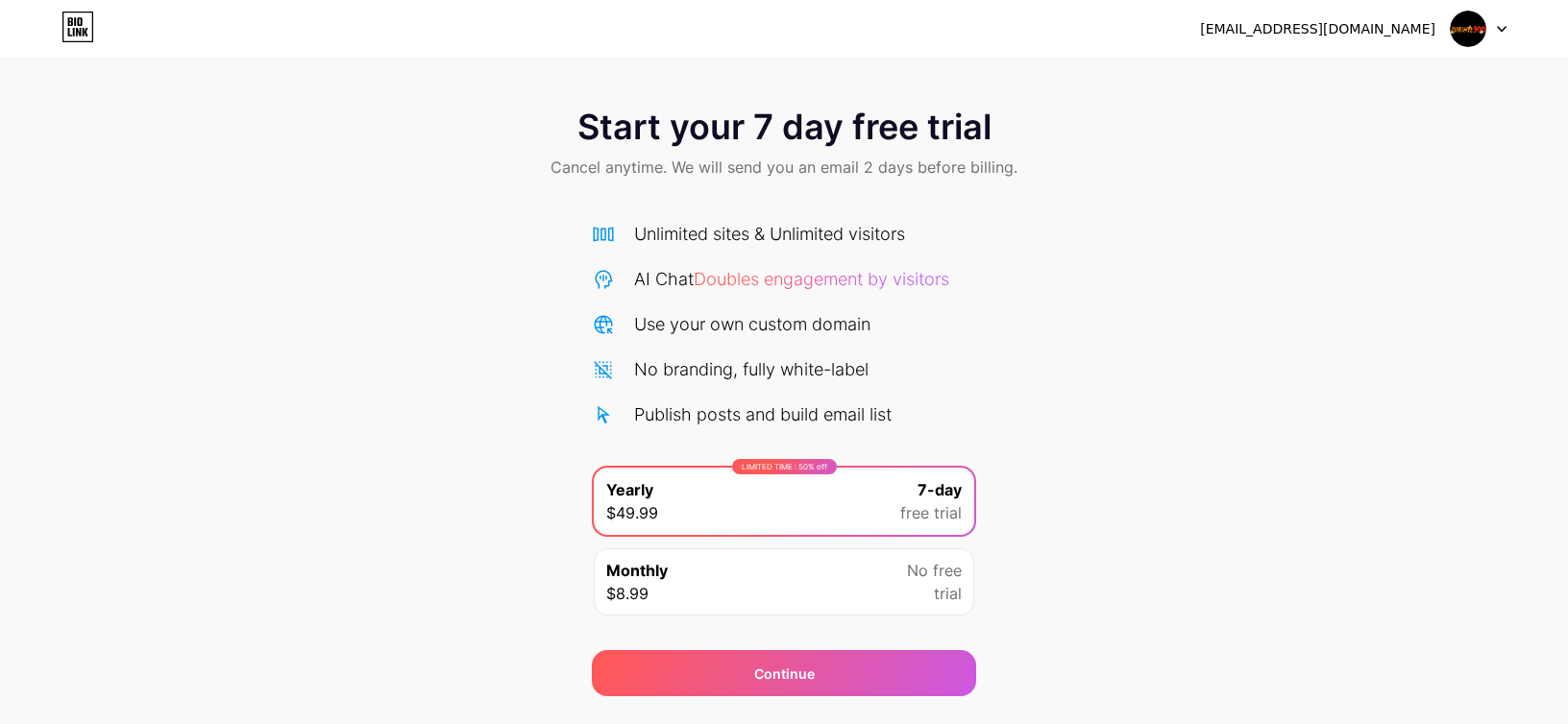
scroll to position [49, 0]
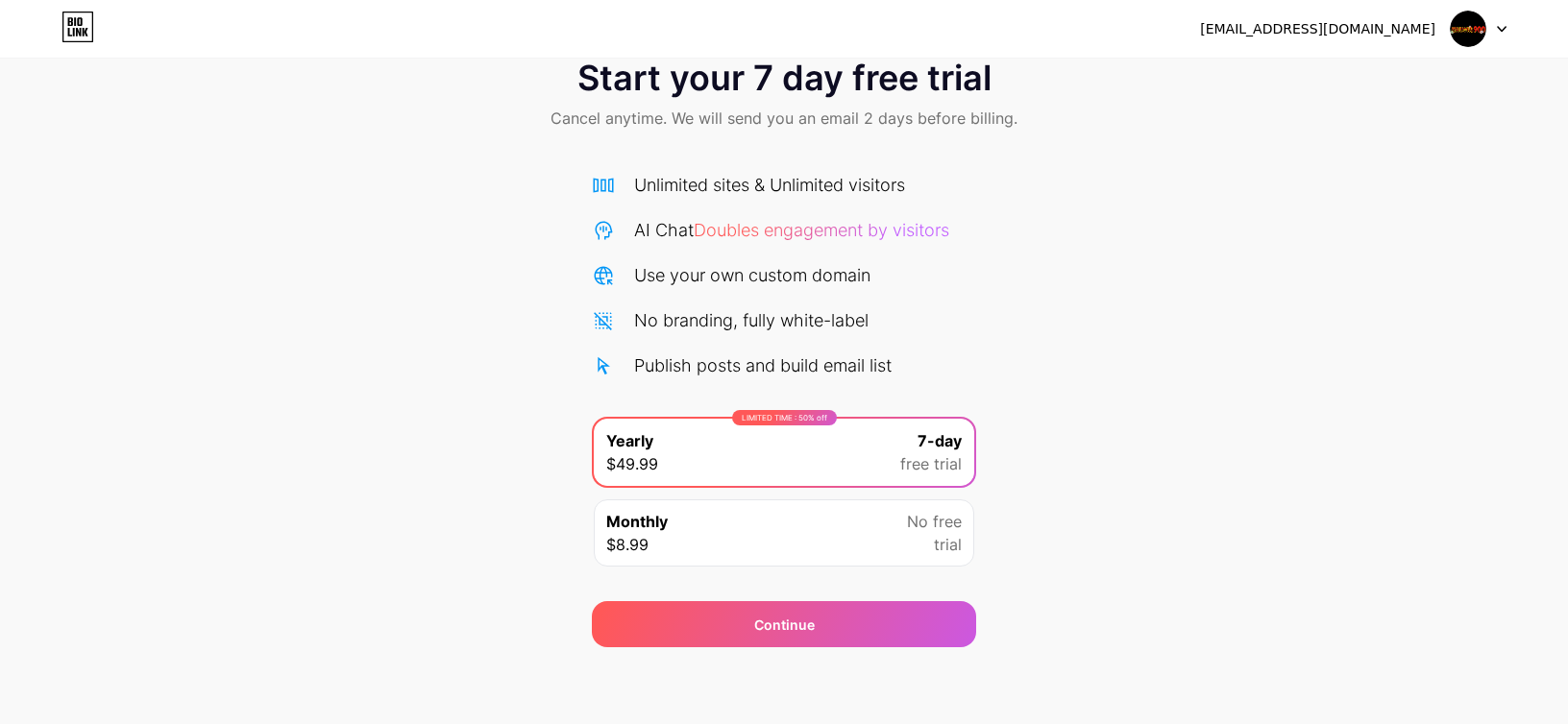
click at [853, 543] on div "Monthly $8.99 No free trial" at bounding box center [784, 532] width 380 height 67
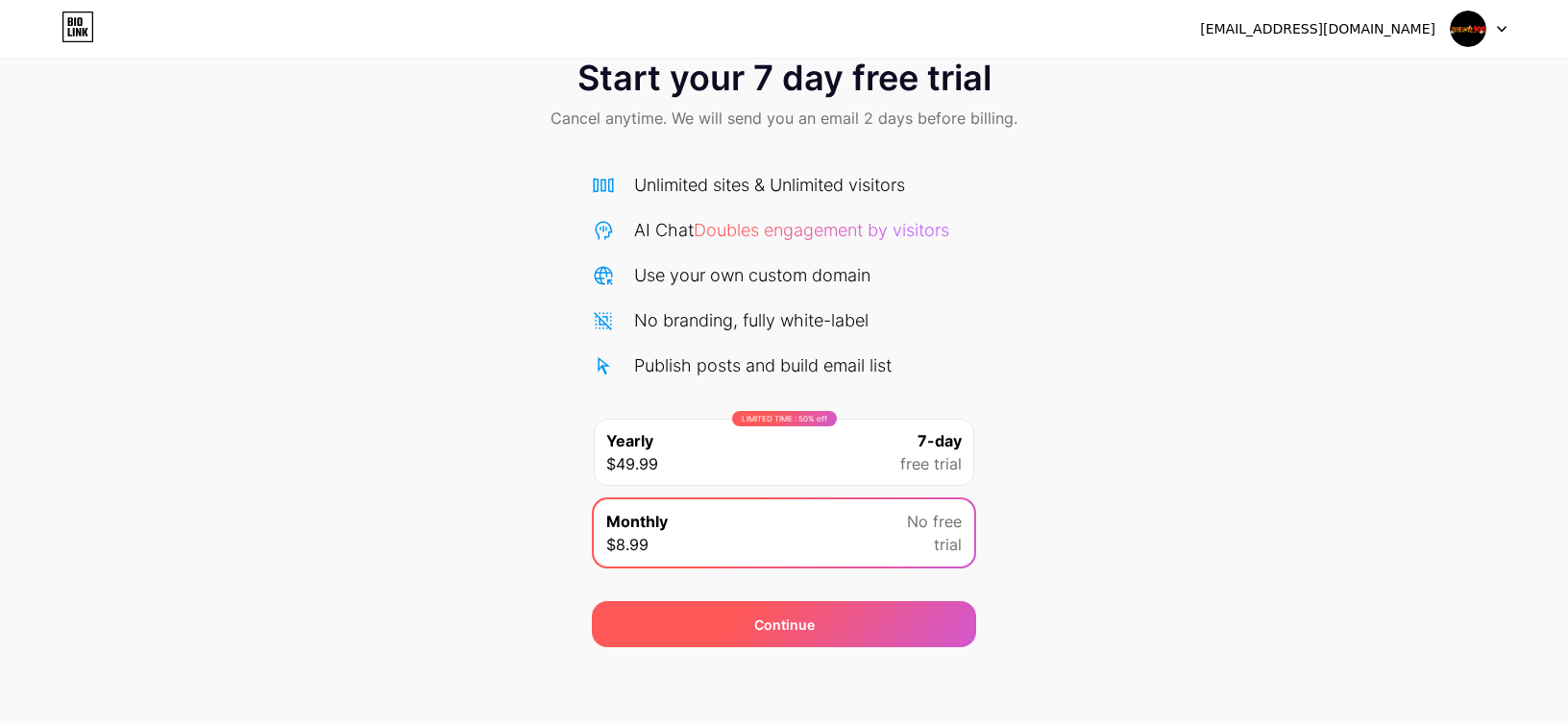
click at [811, 631] on div "Continue" at bounding box center [784, 624] width 60 height 20
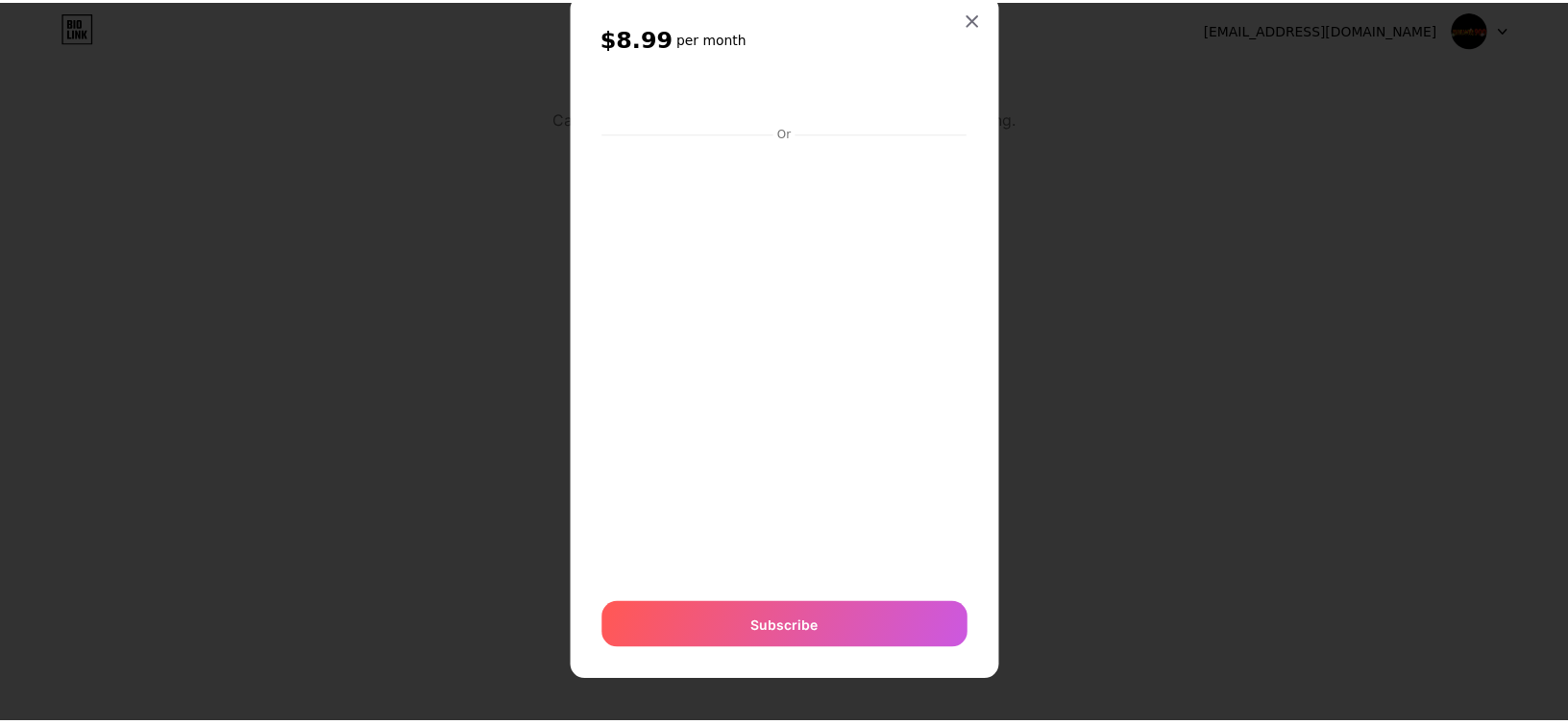
scroll to position [0, 0]
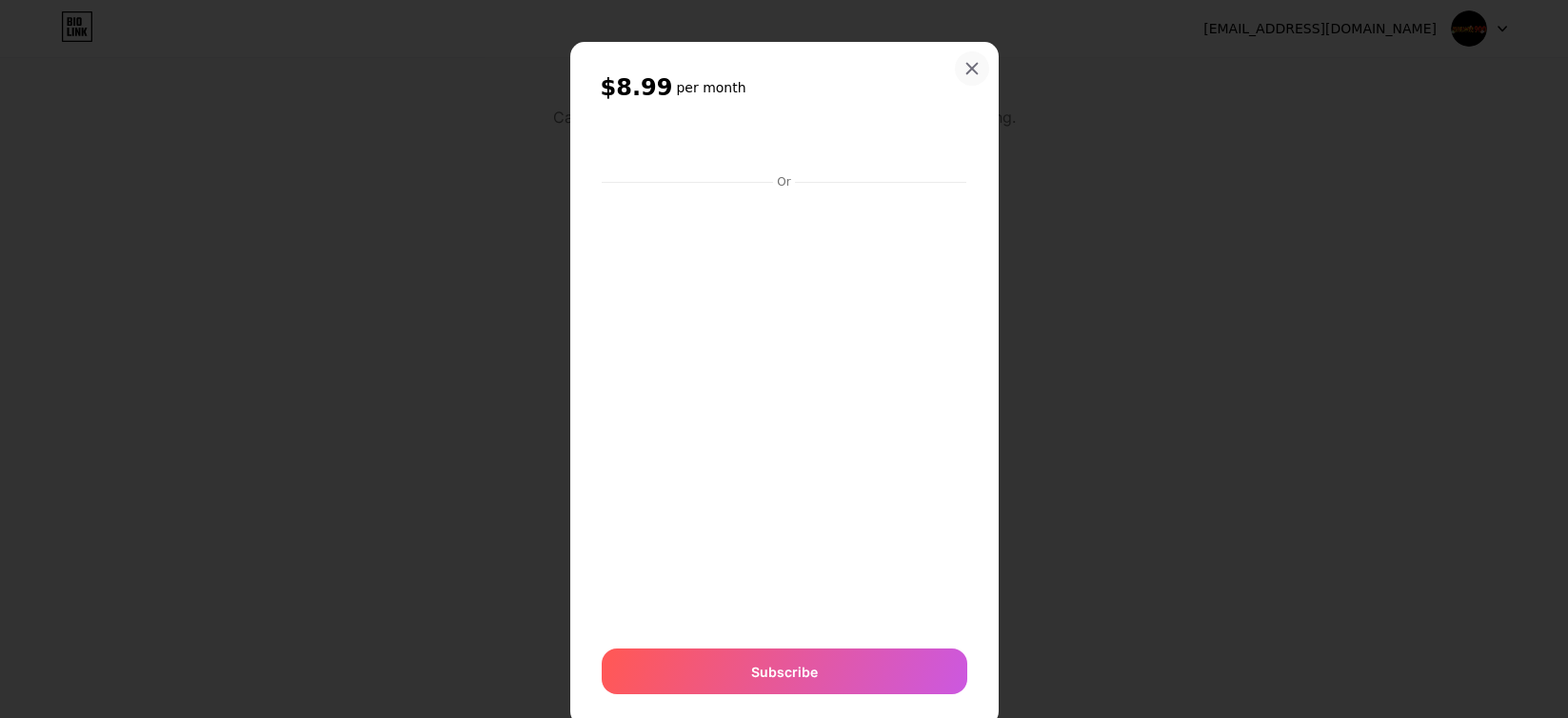
click at [969, 60] on div at bounding box center [972, 69] width 35 height 35
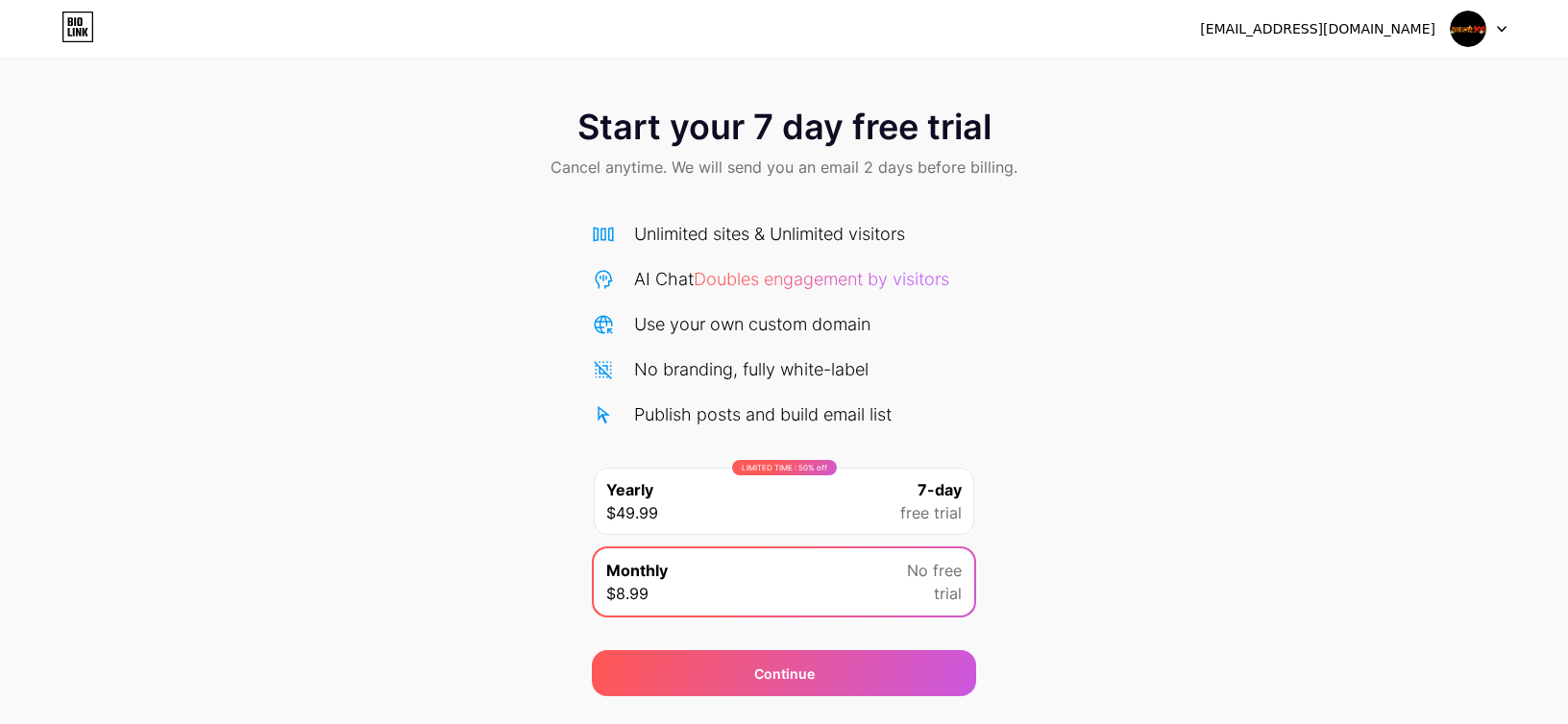
click at [800, 119] on span "Start your 7 day free trial" at bounding box center [784, 127] width 414 height 39
drag, startPoint x: 1205, startPoint y: 170, endPoint x: 1308, endPoint y: 45, distance: 162.0
click at [1205, 167] on div "Start your 7 day free trial Cancel anytime. We will send you an email 2 days be…" at bounding box center [784, 144] width 1568 height 113
click at [1517, 28] on div "supragr2turbo@gmail.com Logout" at bounding box center [784, 29] width 1568 height 35
click at [1492, 28] on div at bounding box center [1478, 29] width 55 height 35
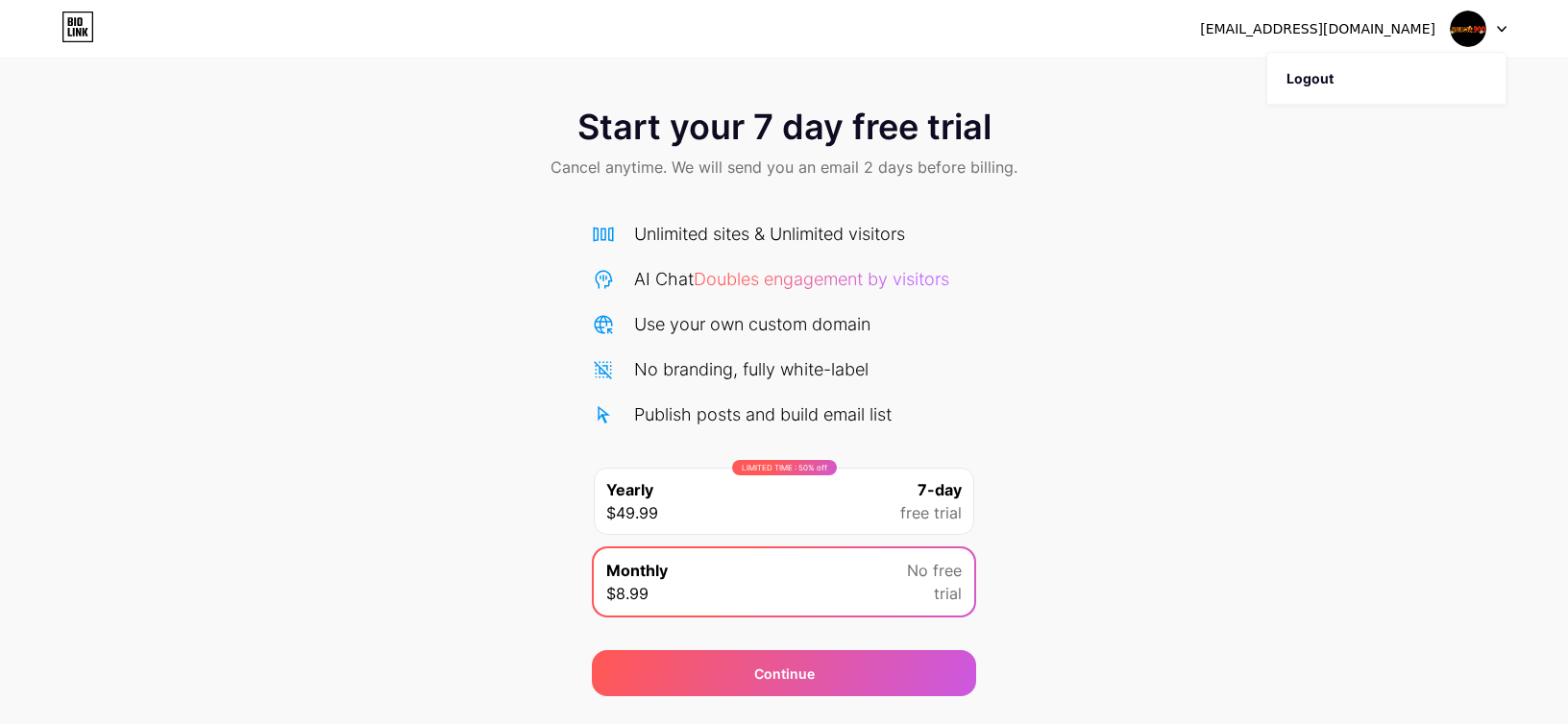
click at [1460, 25] on img at bounding box center [1468, 29] width 37 height 37
click at [71, 34] on icon at bounding box center [78, 27] width 33 height 31
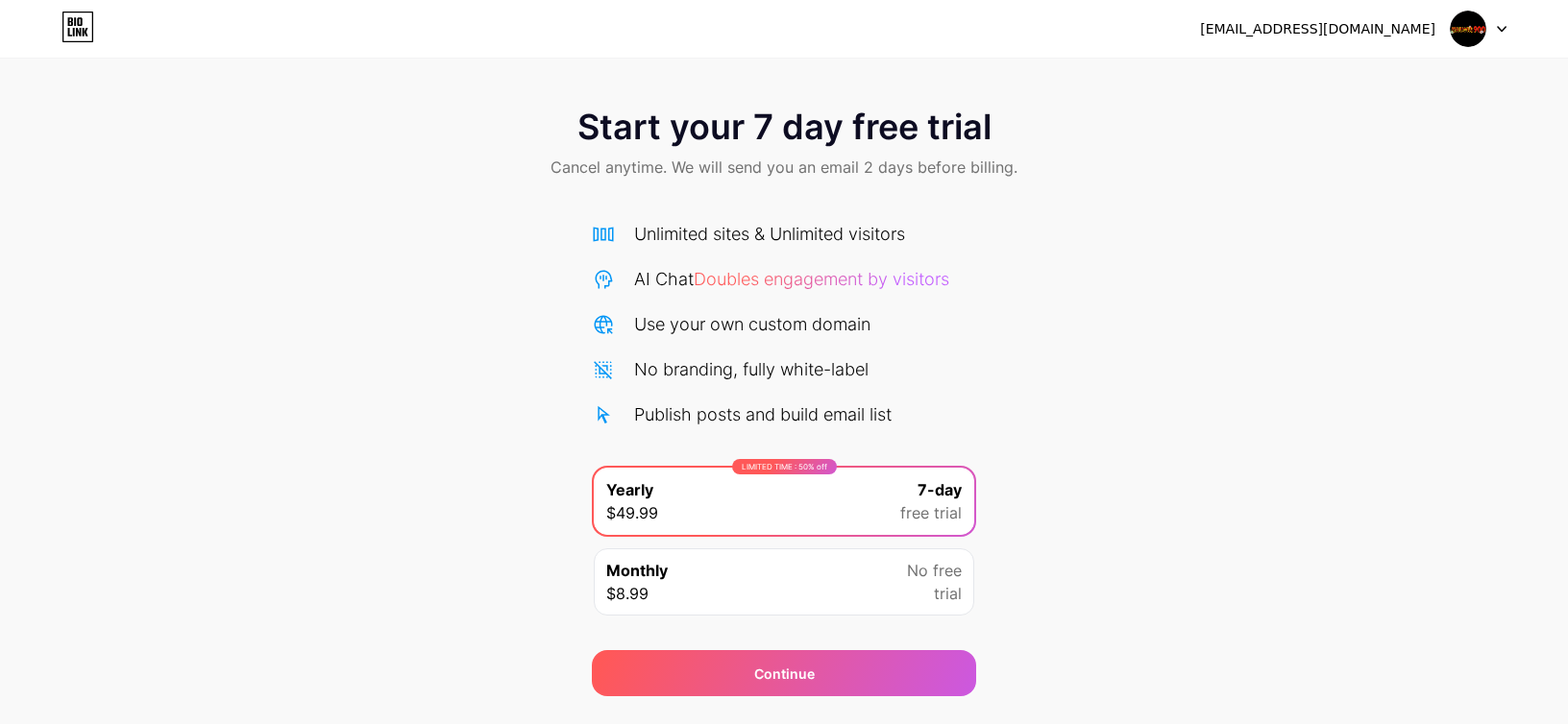
click at [87, 18] on icon at bounding box center [78, 27] width 33 height 31
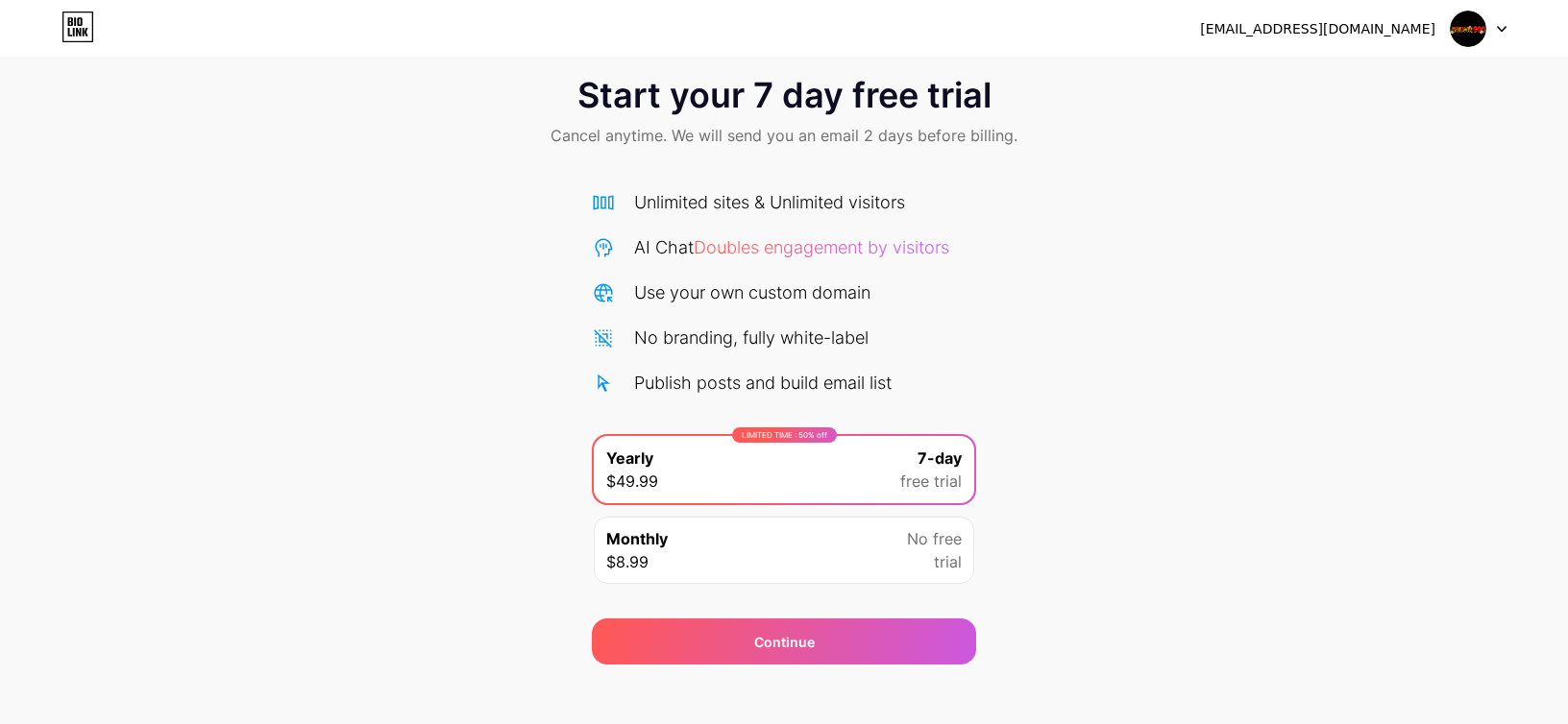
scroll to position [49, 0]
